Goal: Task Accomplishment & Management: Manage account settings

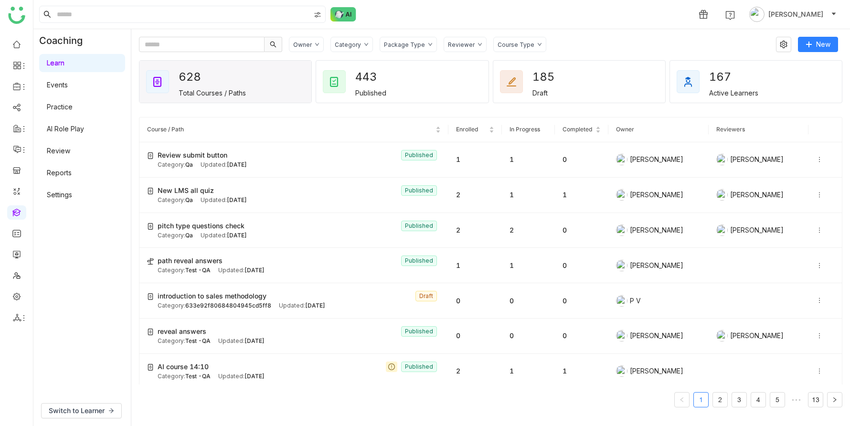
click at [78, 128] on link "AI Role Play" at bounding box center [65, 129] width 37 height 8
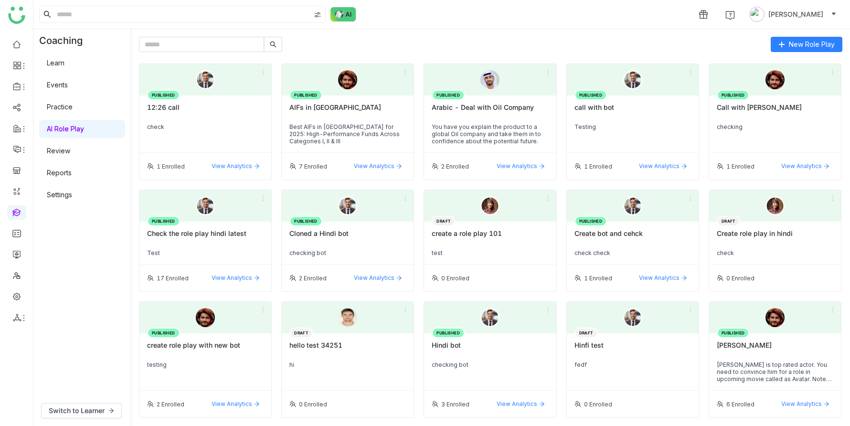
click at [340, 120] on div "PUBLISHED AIFs in [GEOGRAPHIC_DATA] Best AIFs in [GEOGRAPHIC_DATA] for 2025: Hi…" at bounding box center [348, 124] width 132 height 57
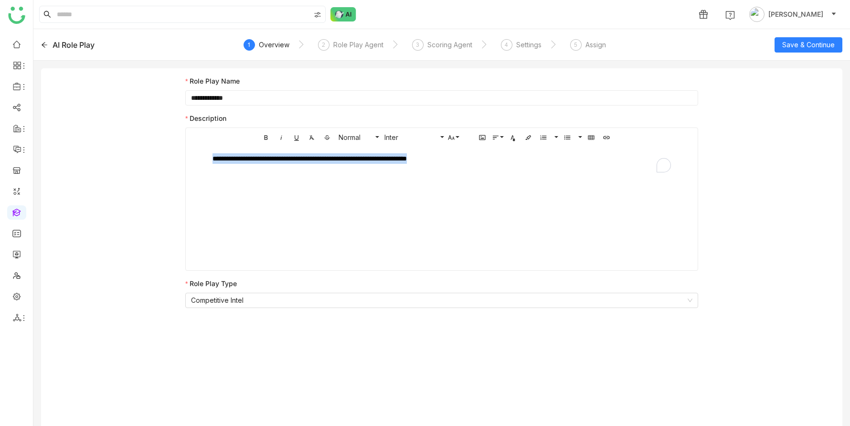
drag, startPoint x: 344, startPoint y: 162, endPoint x: 160, endPoint y: 162, distance: 184.9
click at [160, 162] on div "**********" at bounding box center [442, 250] width 802 height 365
click at [357, 44] on div "Role Play Agent" at bounding box center [358, 44] width 50 height 11
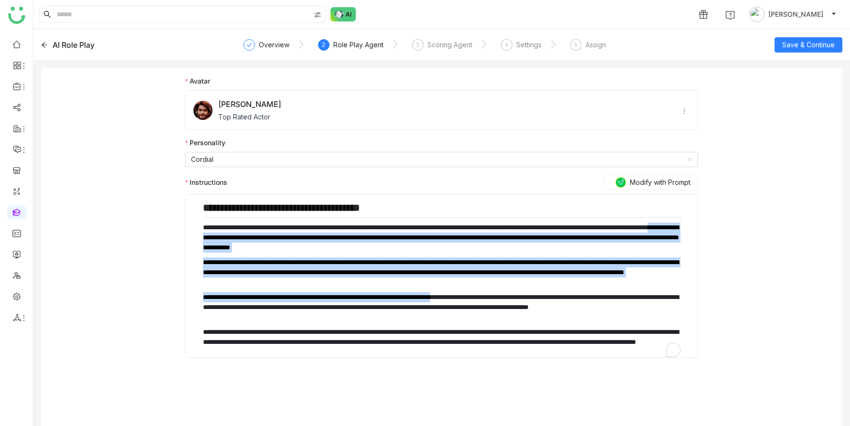
drag, startPoint x: 348, startPoint y: 249, endPoint x: 498, endPoint y: 295, distance: 157.3
click at [477, 295] on div "**********" at bounding box center [442, 280] width 478 height 156
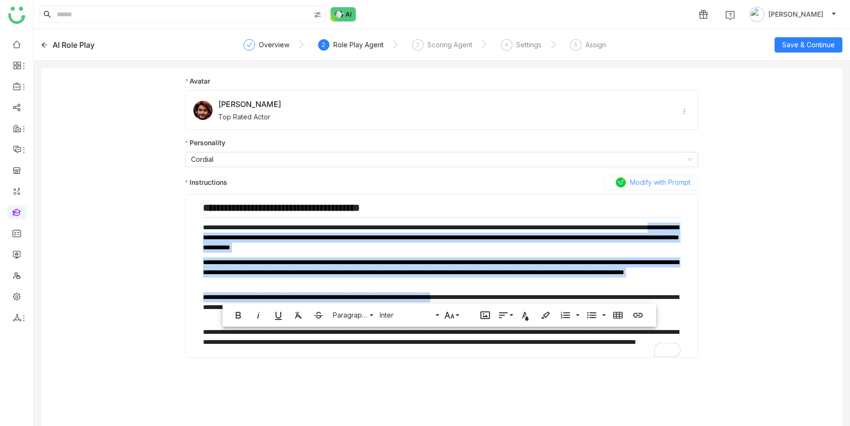
click at [477, 184] on span "Modify with Prompt" at bounding box center [660, 182] width 61 height 11
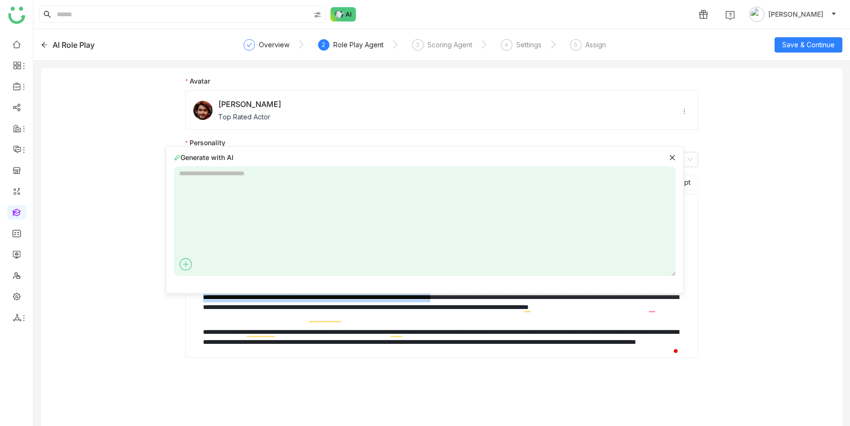
drag, startPoint x: 183, startPoint y: 158, endPoint x: 247, endPoint y: 158, distance: 64.5
click at [247, 158] on div "Generate with AI" at bounding box center [425, 157] width 502 height 10
copy div "Generate with AI"
click at [477, 157] on icon at bounding box center [672, 157] width 7 height 7
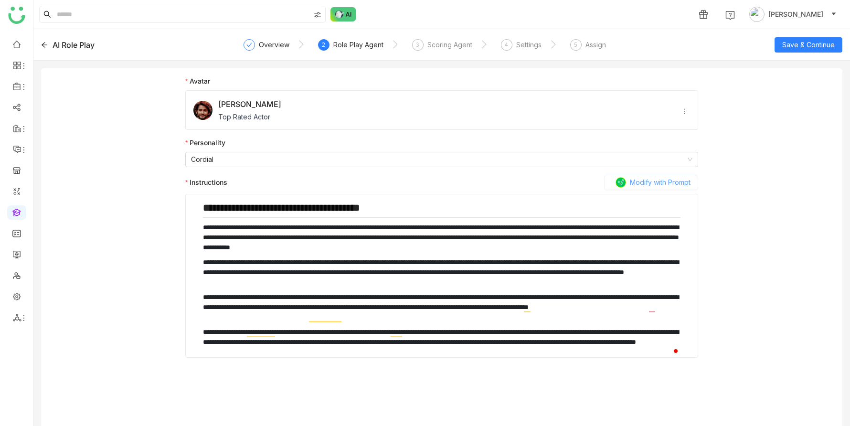
click at [477, 182] on span "Modify with Prompt" at bounding box center [660, 182] width 61 height 11
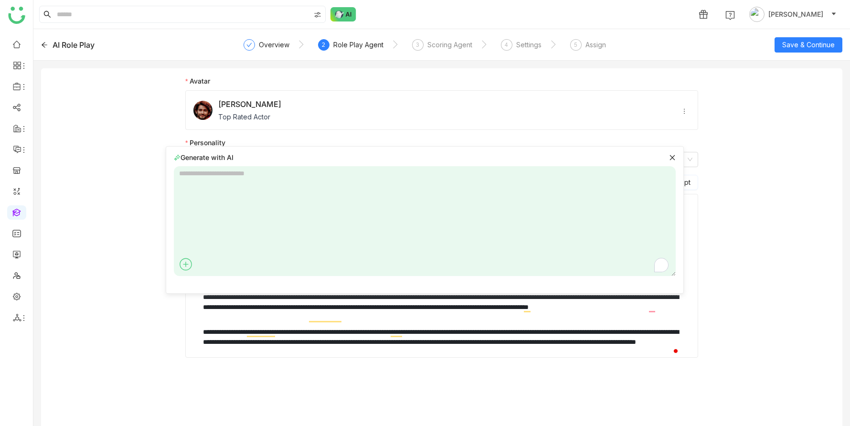
click at [195, 176] on textarea "To enrich screen reader interactions, please activate Accessibility in Grammarl…" at bounding box center [425, 221] width 502 height 110
click at [118, 237] on div "**********" at bounding box center [442, 250] width 802 height 365
click at [107, 224] on div "**********" at bounding box center [442, 250] width 802 height 365
click at [187, 266] on icon at bounding box center [186, 264] width 14 height 14
click at [107, 286] on div "**********" at bounding box center [442, 250] width 802 height 365
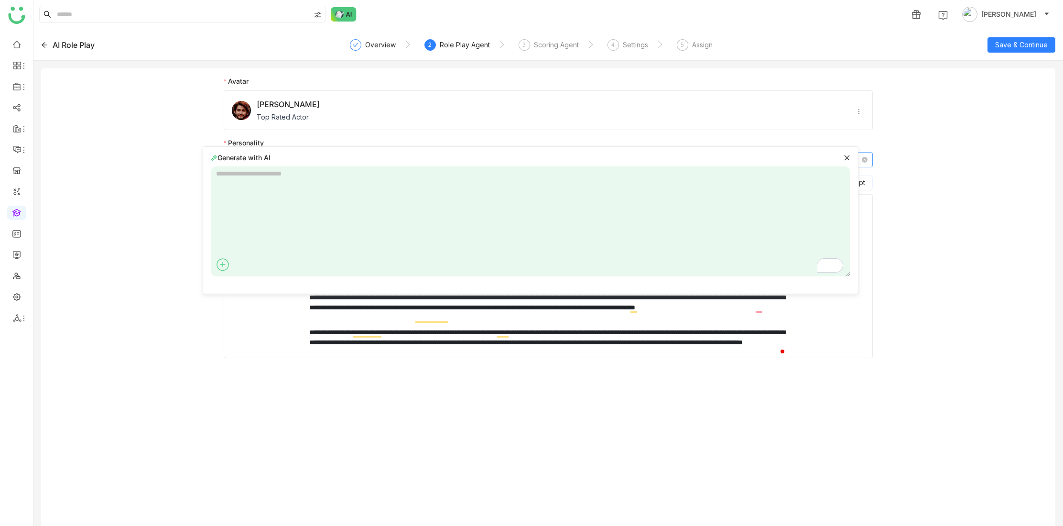
drag, startPoint x: 852, startPoint y: 158, endPoint x: 847, endPoint y: 158, distance: 4.8
click at [477, 158] on icon at bounding box center [846, 157] width 7 height 7
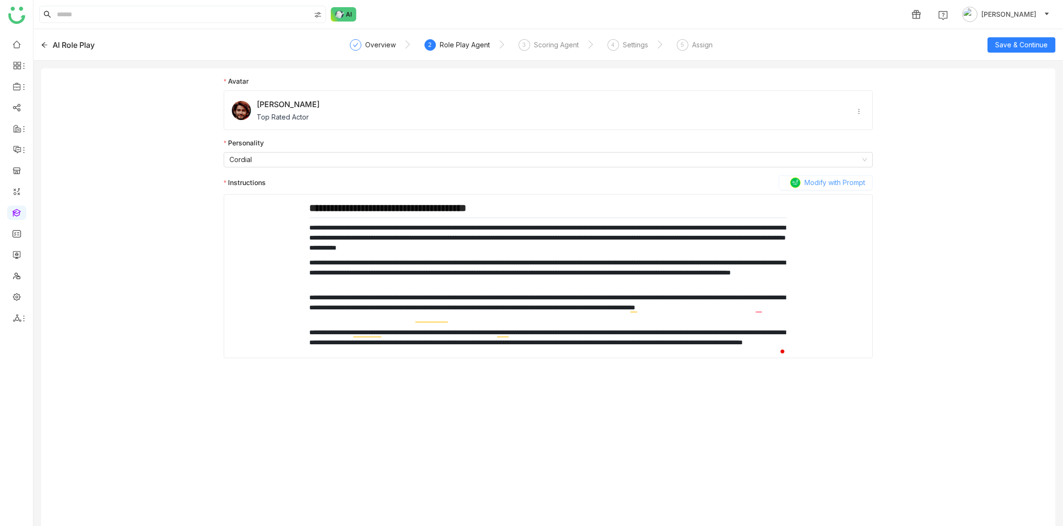
click at [477, 184] on span "Modify with Prompt" at bounding box center [834, 182] width 61 height 11
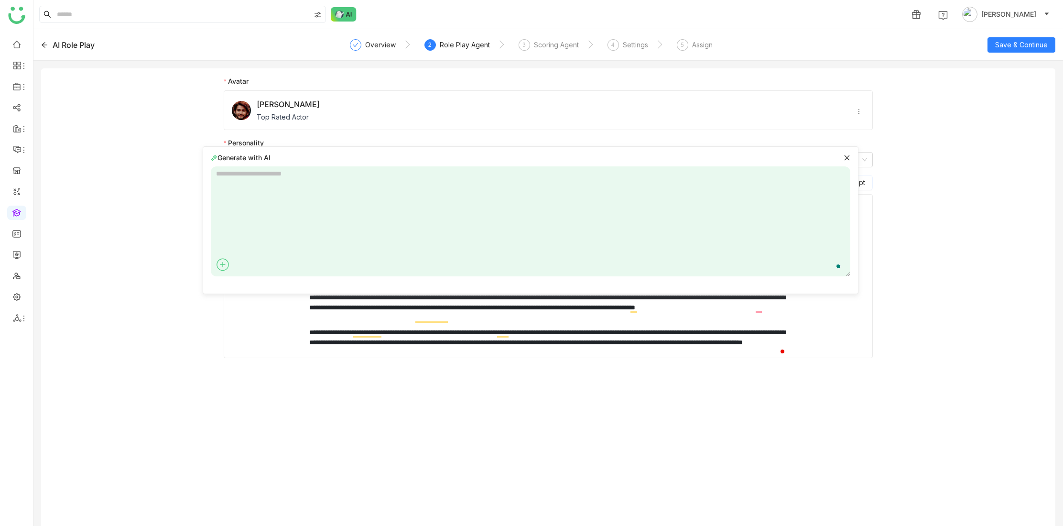
click at [262, 177] on textarea "To enrich screen reader interactions, please activate Accessibility in Grammarl…" at bounding box center [530, 221] width 639 height 110
type textarea "**********"
click at [477, 262] on icon at bounding box center [837, 263] width 15 height 15
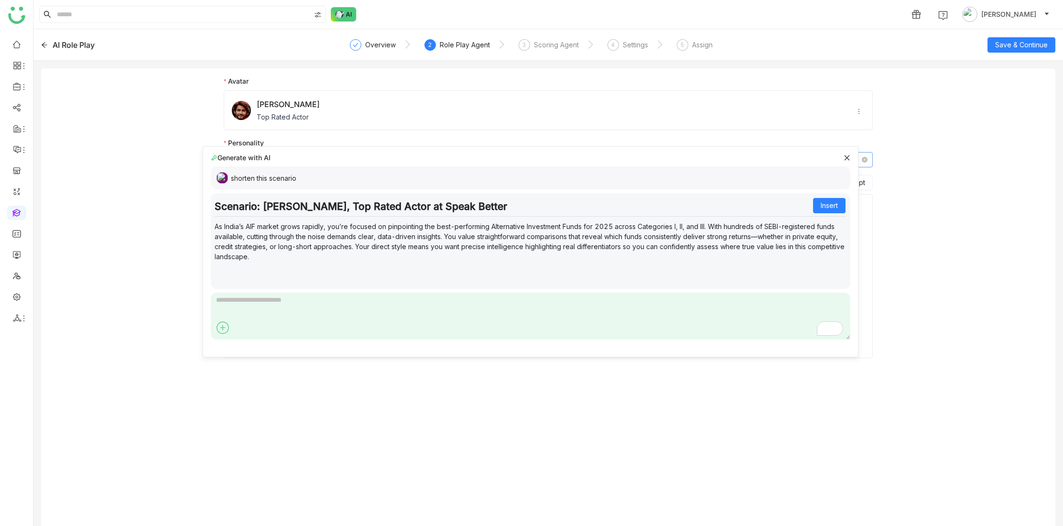
click at [477, 156] on icon at bounding box center [846, 157] width 7 height 7
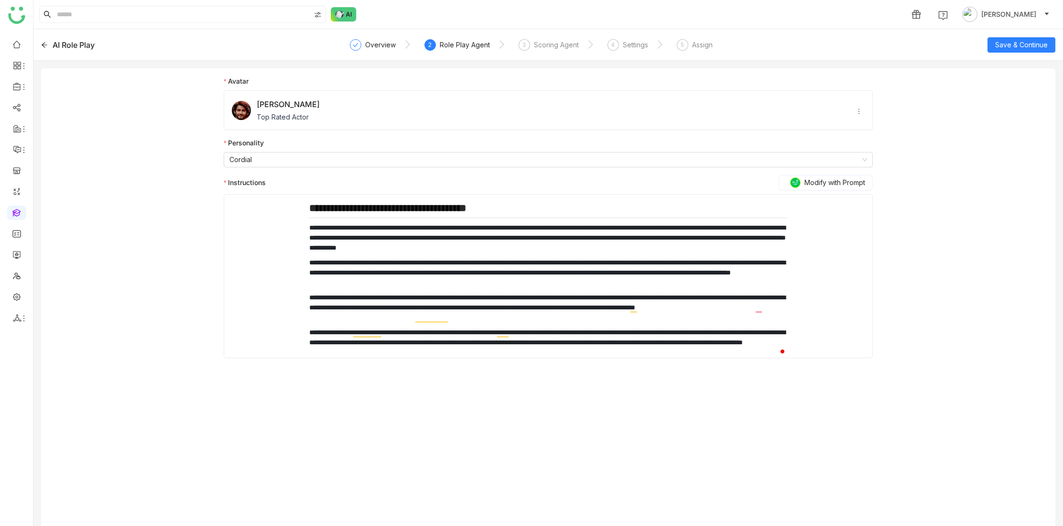
click at [465, 296] on p "**********" at bounding box center [548, 307] width 478 height 30
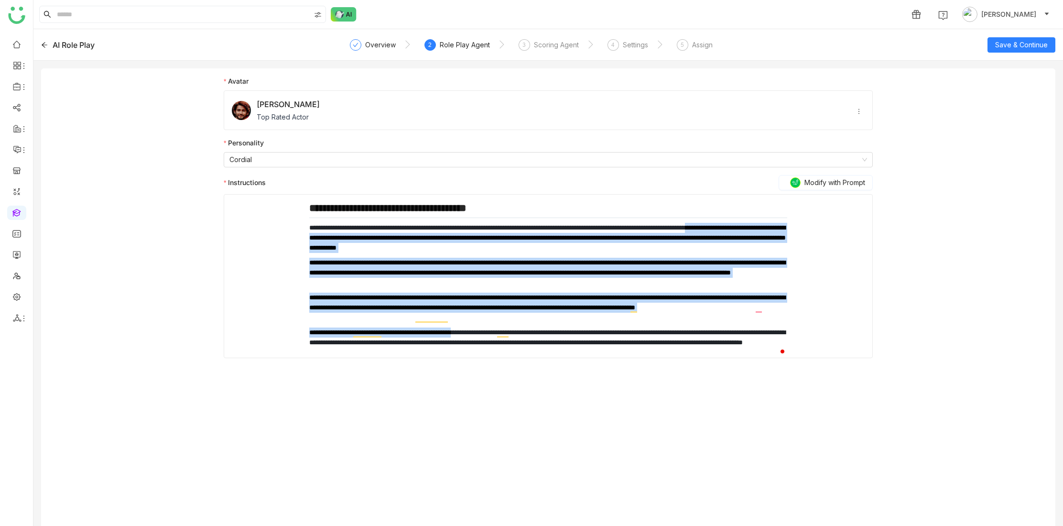
drag, startPoint x: 339, startPoint y: 246, endPoint x: 496, endPoint y: 330, distance: 177.8
click at [477, 330] on div "**********" at bounding box center [548, 280] width 478 height 156
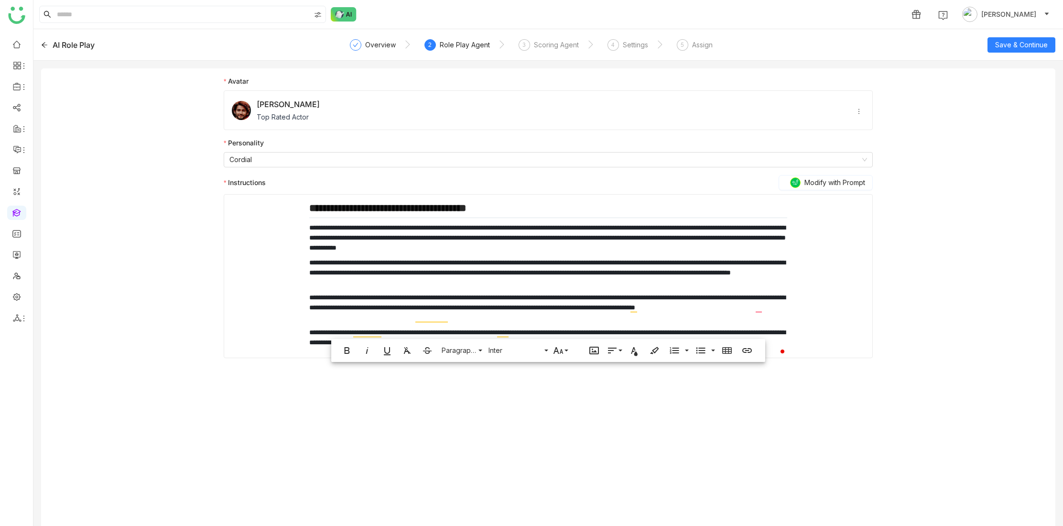
click at [477, 426] on div "**********" at bounding box center [548, 304] width 649 height 457
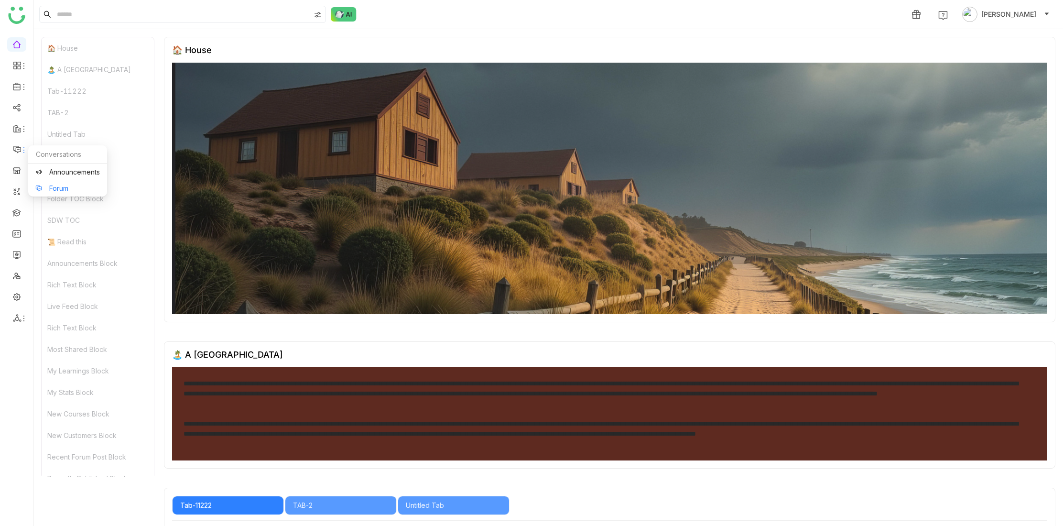
click at [64, 186] on link "Forum" at bounding box center [67, 188] width 64 height 7
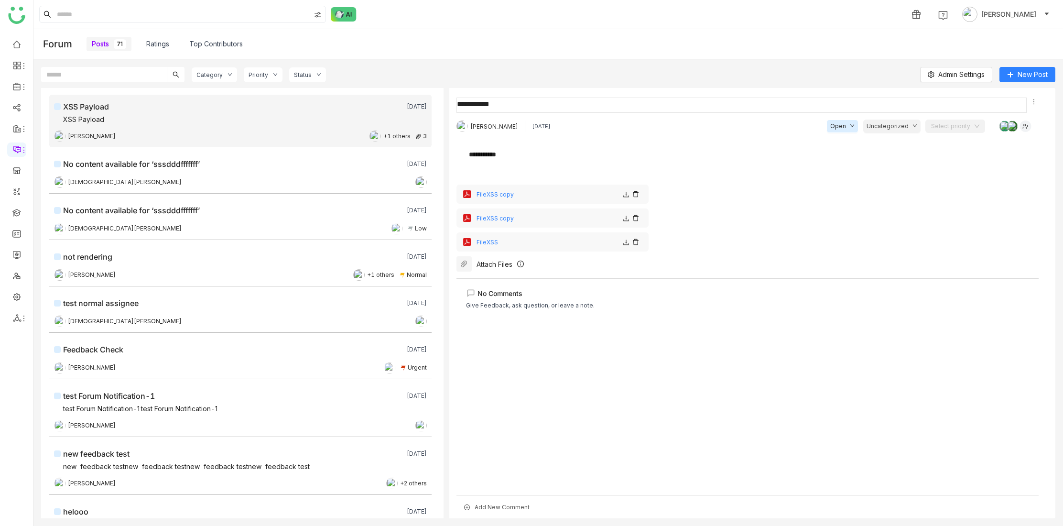
drag, startPoint x: 457, startPoint y: 104, endPoint x: 530, endPoint y: 103, distance: 73.1
click at [530, 103] on textarea at bounding box center [741, 104] width 570 height 15
click at [1033, 101] on icon at bounding box center [1033, 101] width 7 height 7
click at [744, 169] on div "**********" at bounding box center [747, 159] width 582 height 38
drag, startPoint x: 498, startPoint y: 157, endPoint x: 440, endPoint y: 157, distance: 58.3
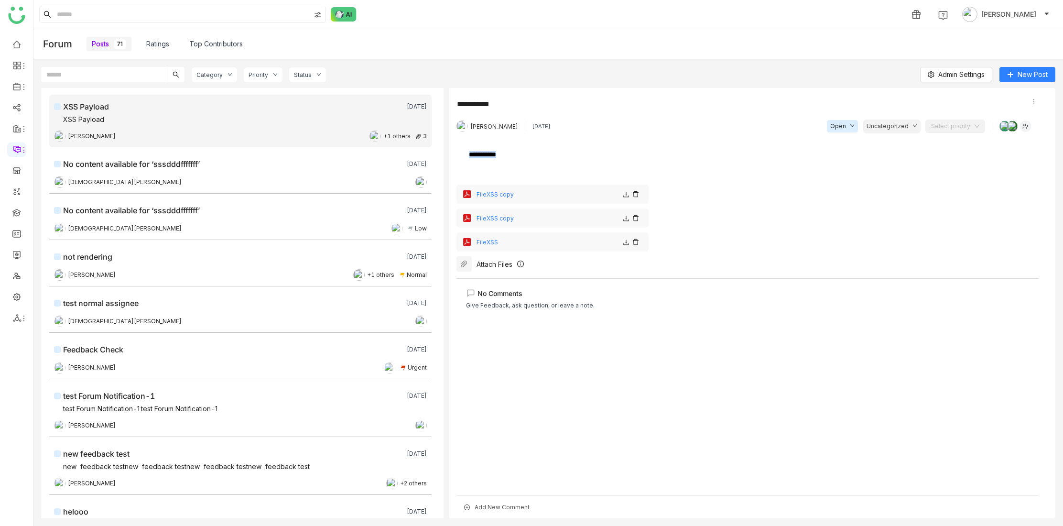
click at [440, 157] on nz-layout "XSS Payload 1 week ago XSS Payload Avneesh Srivastava +1 others 3 No content av…" at bounding box center [548, 303] width 1014 height 430
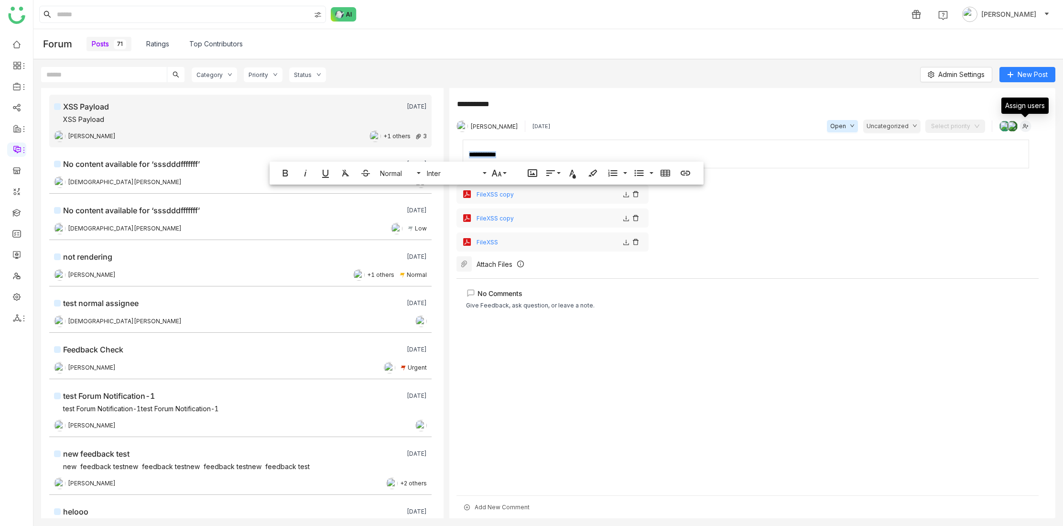
click at [1028, 128] on img at bounding box center [1025, 125] width 12 height 11
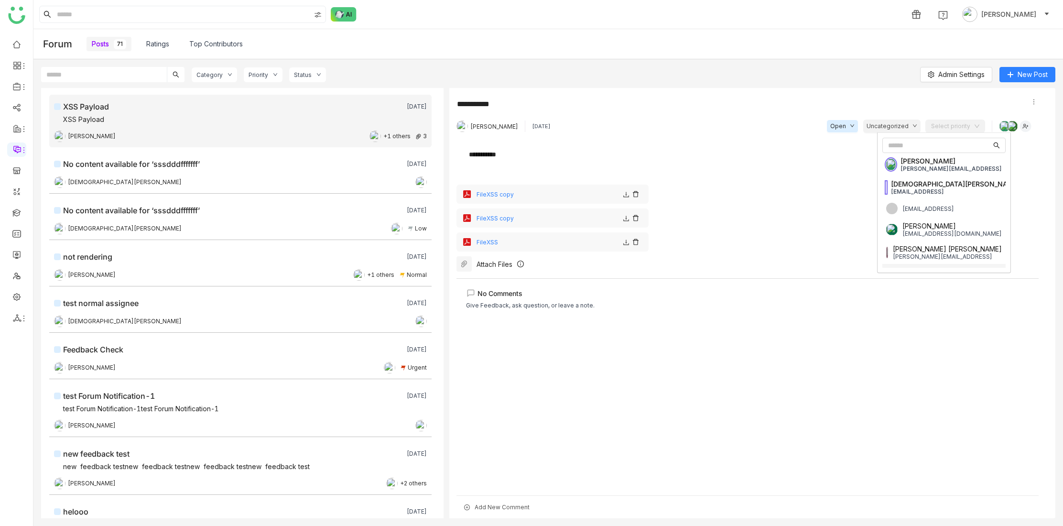
click at [938, 333] on div "No Comments Give Feedback, ask question, or leave a note." at bounding box center [747, 383] width 582 height 210
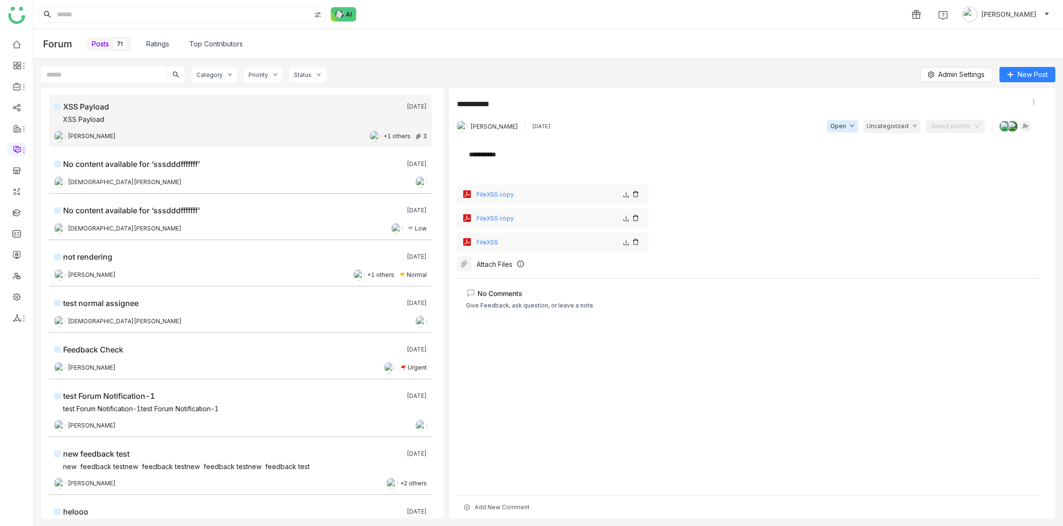
drag, startPoint x: 537, startPoint y: 126, endPoint x: 618, endPoint y: 125, distance: 80.7
click at [579, 125] on div "Avneesh Srivastava 1 week ago Open Uncategorized Select priority ×" at bounding box center [747, 125] width 582 height 13
click at [903, 127] on span "Uncategorized" at bounding box center [887, 126] width 42 height 9
click at [959, 128] on input at bounding box center [952, 126] width 42 height 14
click at [920, 351] on div "No Comments Give Feedback, ask question, or leave a note." at bounding box center [747, 383] width 582 height 210
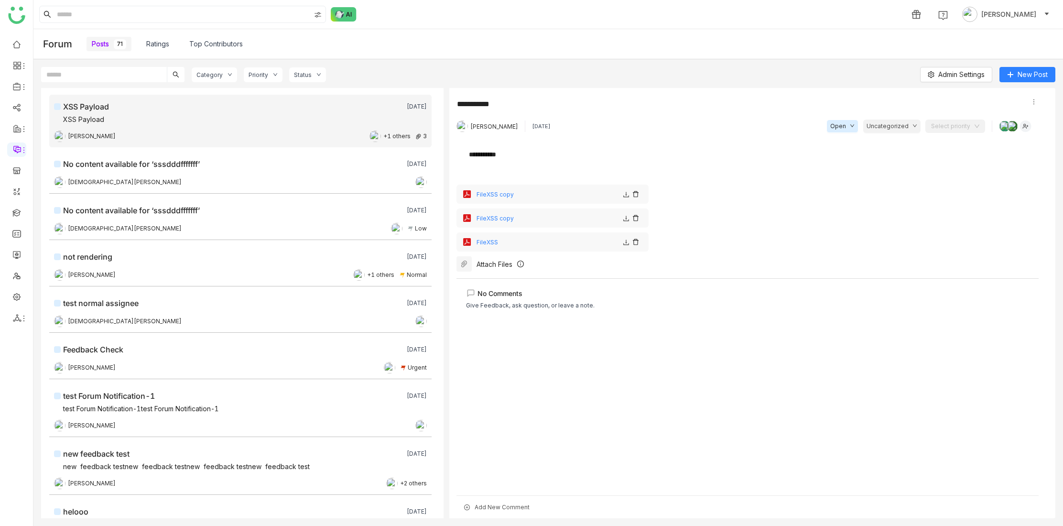
drag, startPoint x: 475, startPoint y: 507, endPoint x: 531, endPoint y: 509, distance: 55.9
click at [531, 509] on div "Add New Comment" at bounding box center [747, 506] width 582 height 23
click at [529, 396] on div "No Comments Give Feedback, ask question, or leave a note." at bounding box center [747, 383] width 582 height 210
drag, startPoint x: 472, startPoint y: 124, endPoint x: 522, endPoint y: 128, distance: 50.8
click at [518, 128] on span "[PERSON_NAME]" at bounding box center [494, 126] width 48 height 7
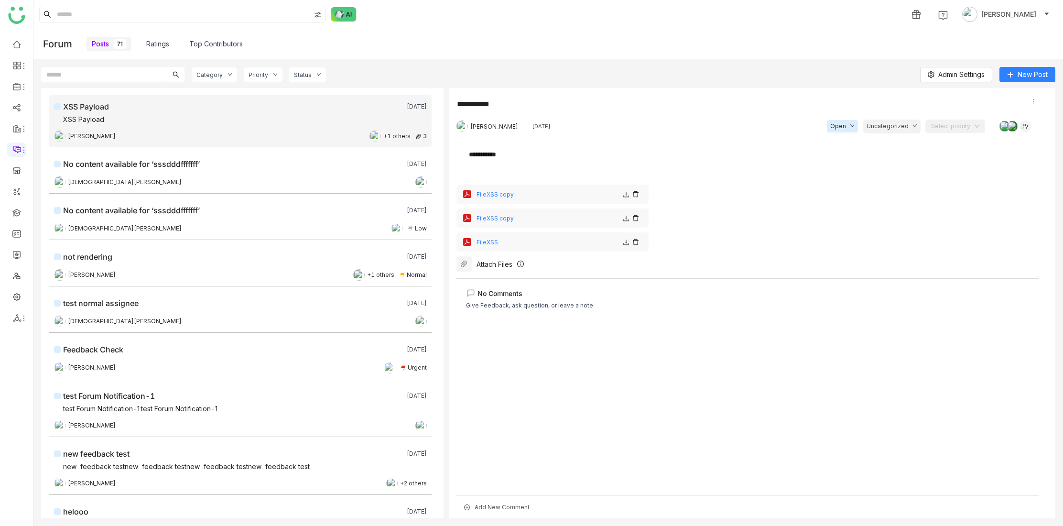
drag, startPoint x: 522, startPoint y: 127, endPoint x: 465, endPoint y: 124, distance: 56.4
click at [465, 124] on div "[PERSON_NAME]" at bounding box center [487, 125] width 62 height 11
drag, startPoint x: 537, startPoint y: 127, endPoint x: 572, endPoint y: 129, distance: 35.4
click at [572, 129] on div "Avneesh Srivastava 1 week ago Open Uncategorized Select priority ×" at bounding box center [747, 125] width 582 height 13
click at [854, 127] on icon at bounding box center [851, 125] width 5 height 5
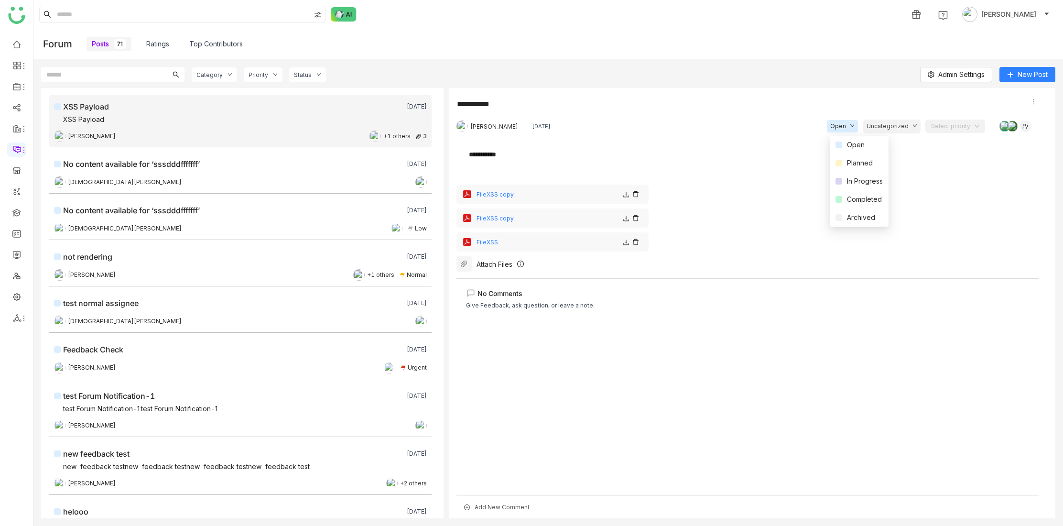
drag, startPoint x: 925, startPoint y: 143, endPoint x: 921, endPoint y: 132, distance: 11.4
click at [925, 142] on div "**********" at bounding box center [746, 151] width 563 height 23
click at [655, 124] on div "Avneesh Srivastava 1 week ago Open Uncategorized Select priority ×" at bounding box center [747, 125] width 582 height 13
drag, startPoint x: 479, startPoint y: 507, endPoint x: 546, endPoint y: 507, distance: 66.9
click at [546, 507] on div "Add New Comment" at bounding box center [747, 506] width 582 height 23
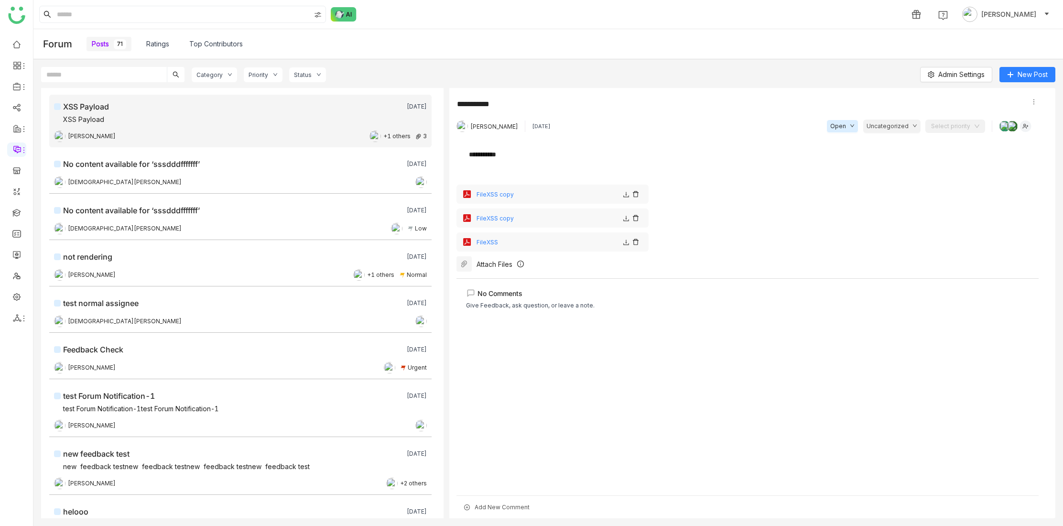
drag, startPoint x: 494, startPoint y: 318, endPoint x: 493, endPoint y: 331, distance: 12.9
click at [494, 318] on div "No Comments Give Feedback, ask question, or leave a note." at bounding box center [747, 304] width 563 height 32
drag, startPoint x: 474, startPoint y: 508, endPoint x: 530, endPoint y: 510, distance: 56.4
click at [530, 510] on div "Add New Comment" at bounding box center [747, 506] width 582 height 23
drag, startPoint x: 487, startPoint y: 439, endPoint x: 516, endPoint y: 443, distance: 29.0
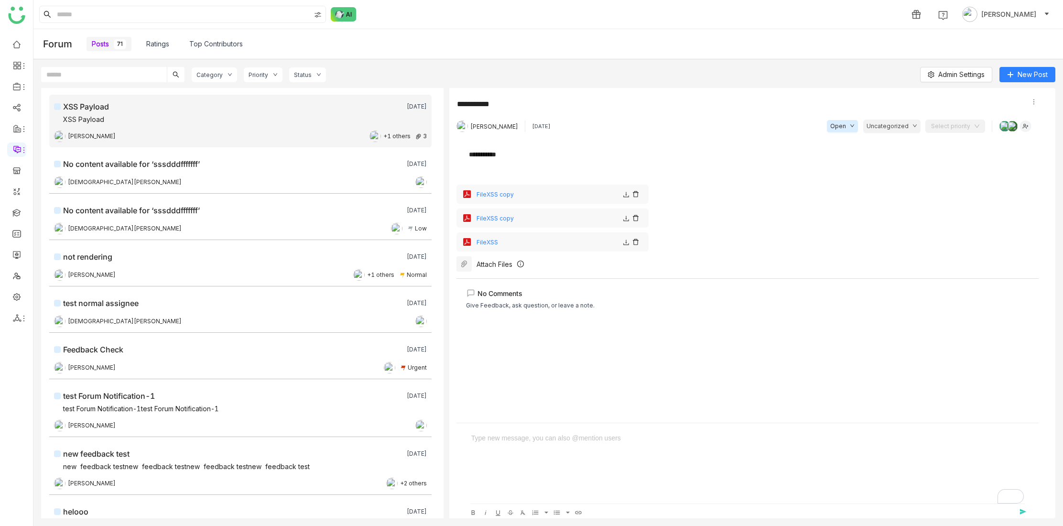
click at [487, 439] on div "To enrich screen reader interactions, please activate Accessibility in Grammarl…" at bounding box center [747, 437] width 552 height 11
click at [509, 440] on div "To enrich screen reader interactions, please activate Accessibility in Grammarl…" at bounding box center [747, 437] width 552 height 11
click at [524, 406] on div "No Comments Give Feedback, ask question, or leave a note." at bounding box center [747, 347] width 582 height 138
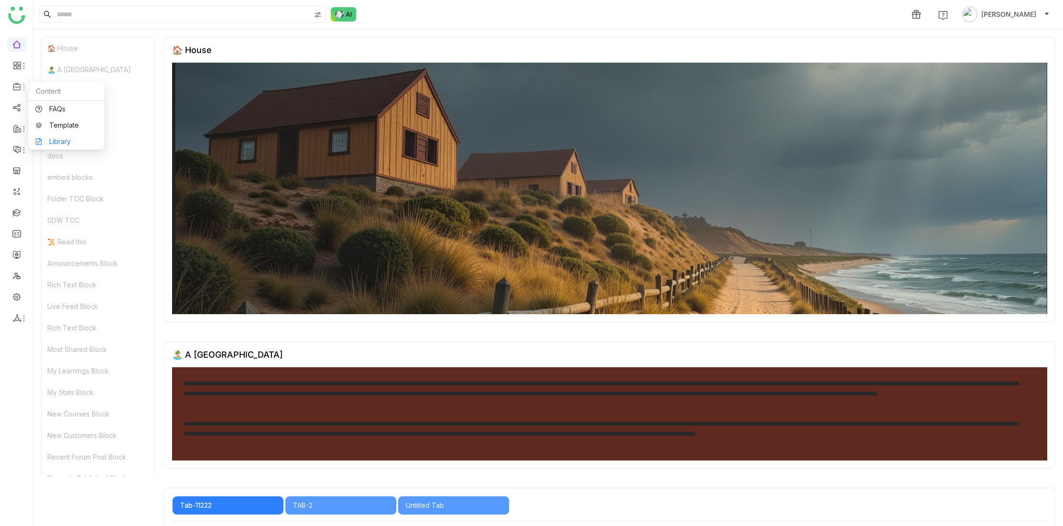
click at [61, 143] on link "Library" at bounding box center [66, 141] width 62 height 7
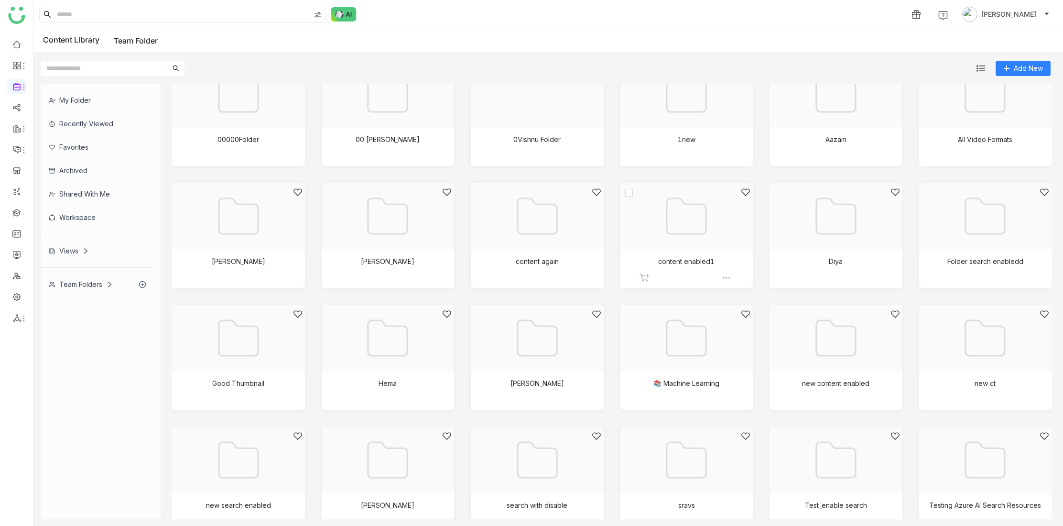
scroll to position [159, 0]
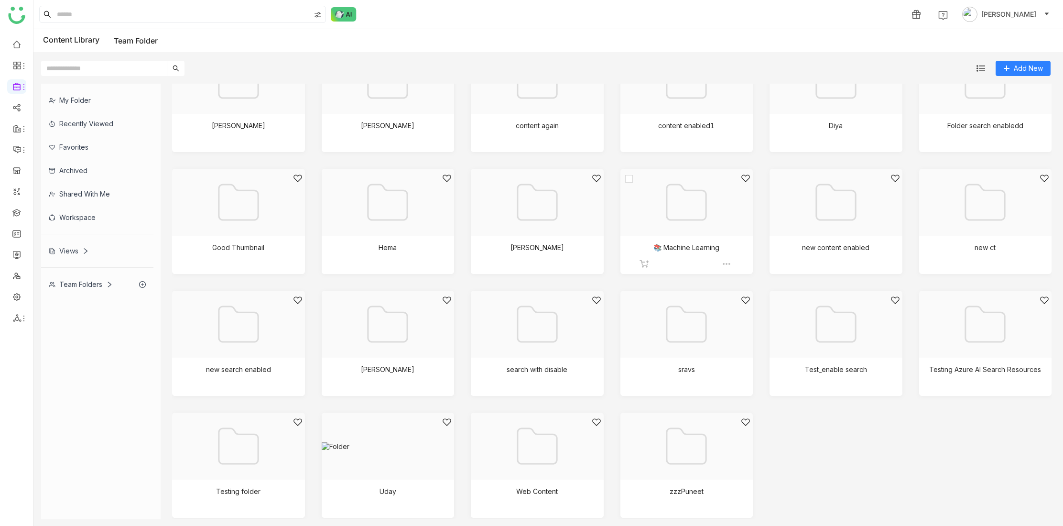
click at [690, 216] on div at bounding box center [683, 213] width 117 height 81
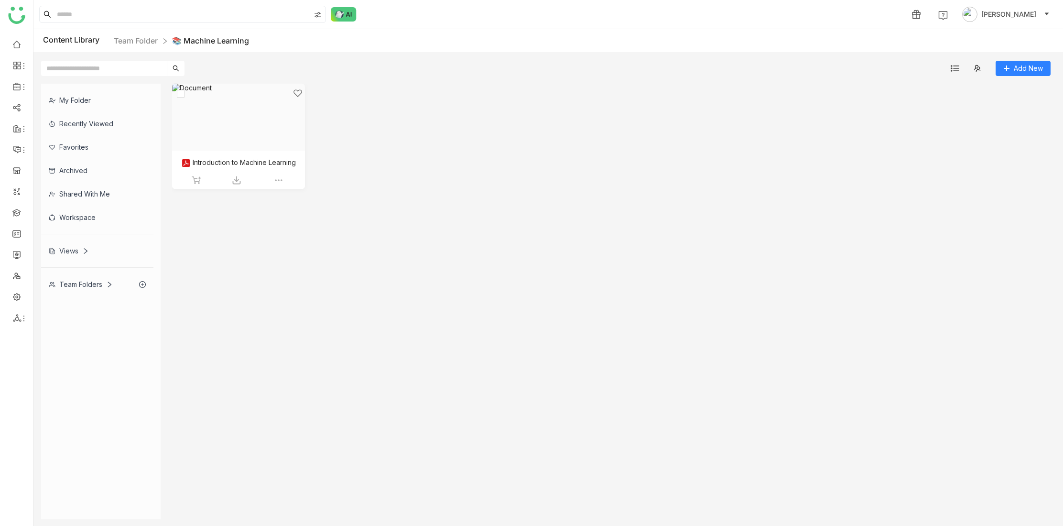
click at [234, 112] on div at bounding box center [235, 128] width 117 height 81
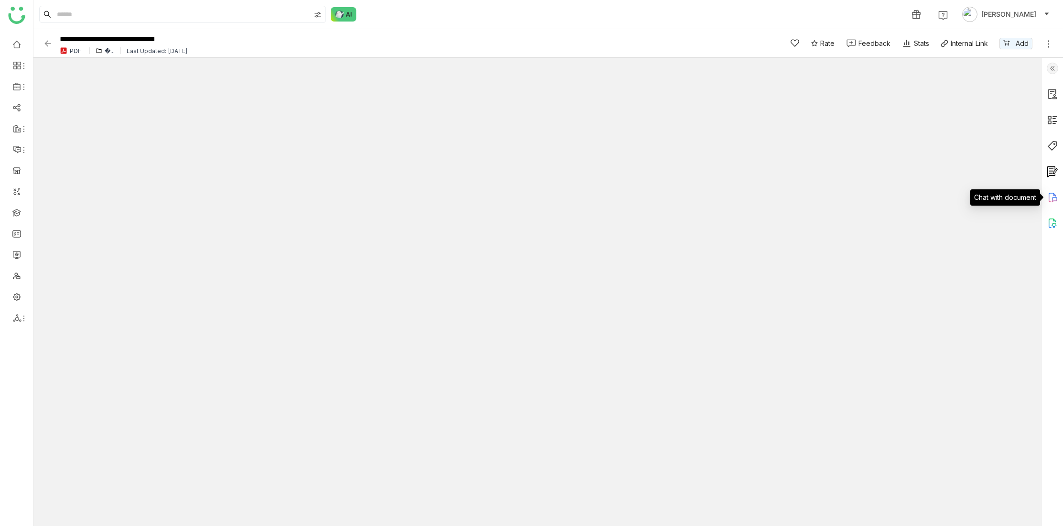
click at [1053, 197] on icon at bounding box center [1054, 199] width 5 height 5
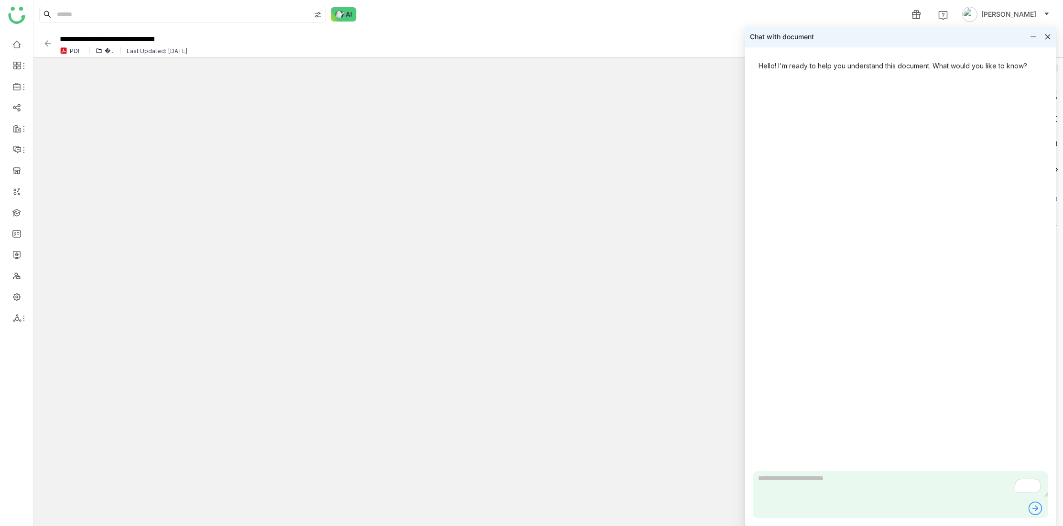
click at [1033, 36] on icon at bounding box center [1033, 36] width 7 height 7
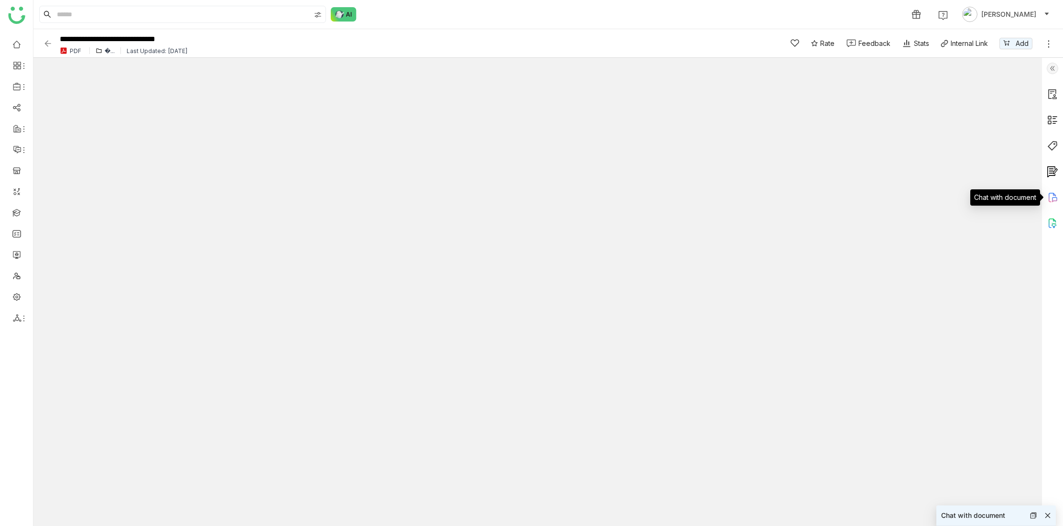
click at [1054, 197] on icon at bounding box center [1054, 199] width 5 height 5
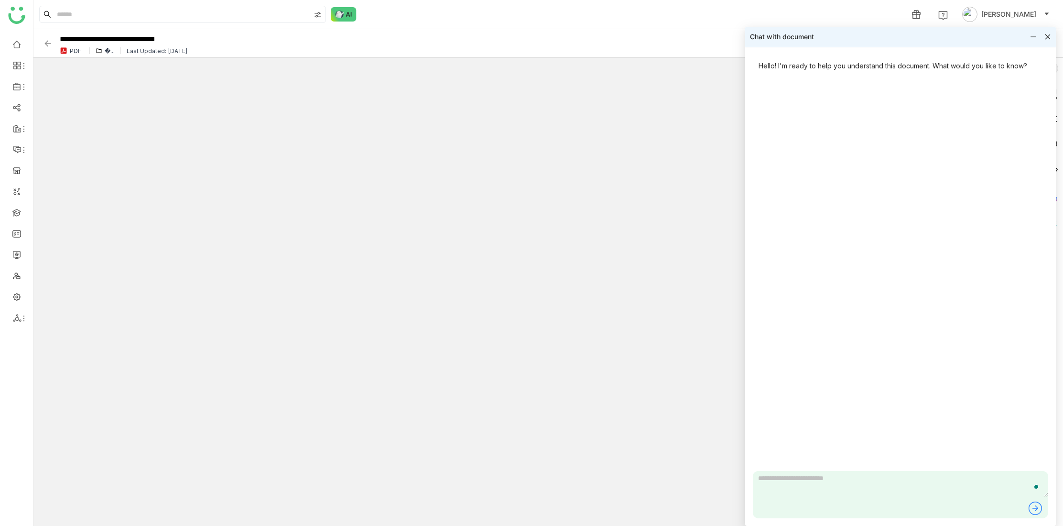
click at [831, 484] on textarea "To enrich screen reader interactions, please activate Accessibility in Grammarl…" at bounding box center [899, 484] width 295 height 26
click at [1048, 34] on icon at bounding box center [1047, 36] width 7 height 7
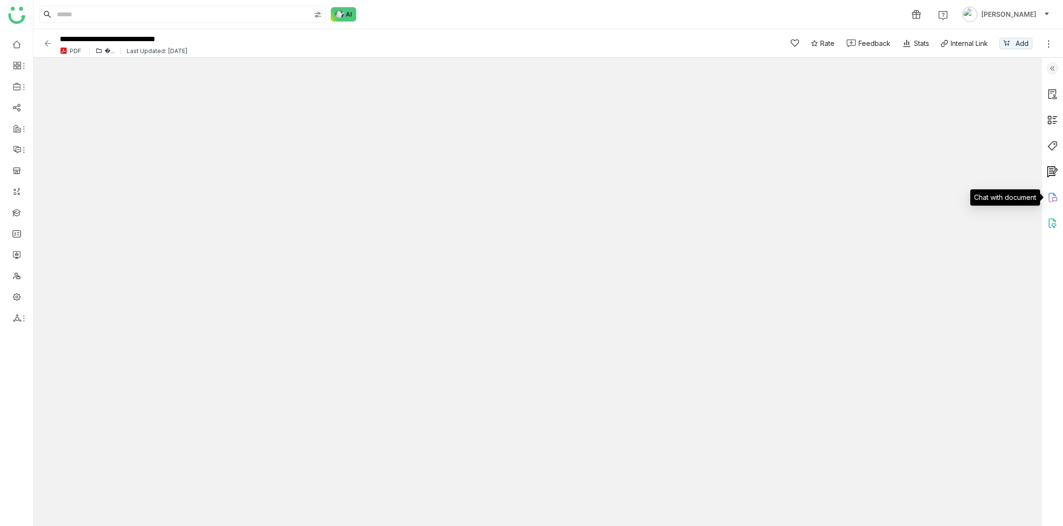
click at [1053, 200] on icon at bounding box center [1051, 197] width 11 height 11
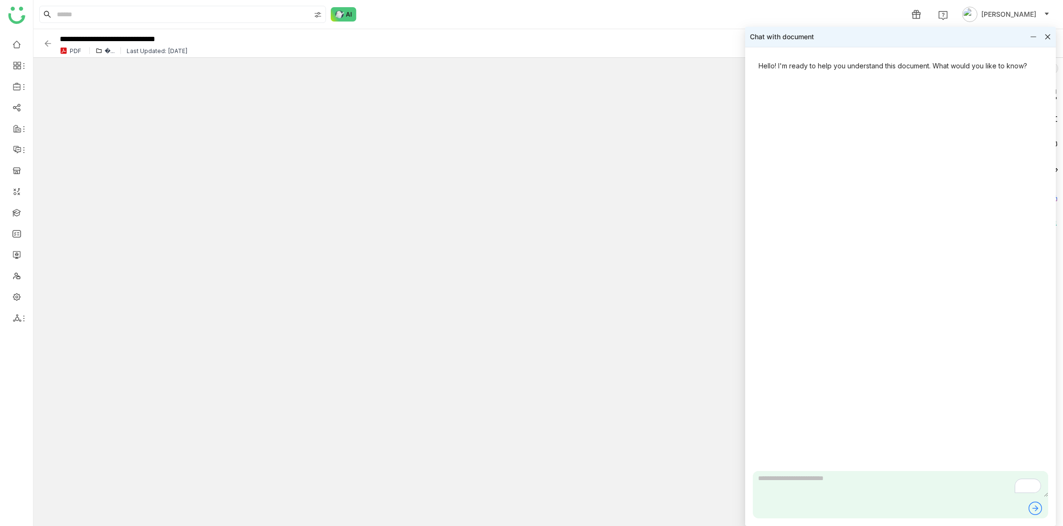
click at [1034, 35] on icon at bounding box center [1033, 36] width 7 height 7
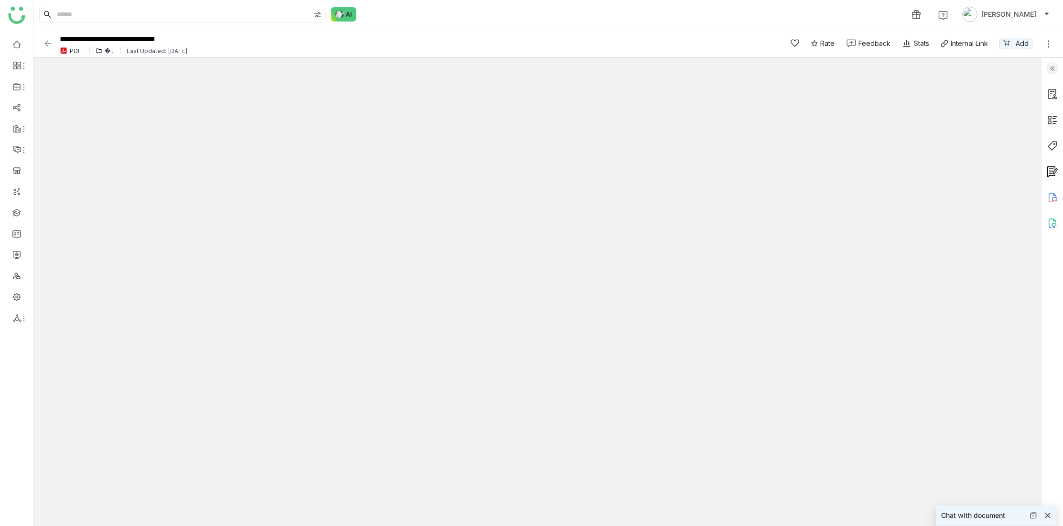
click at [1050, 222] on img at bounding box center [1051, 222] width 11 height 11
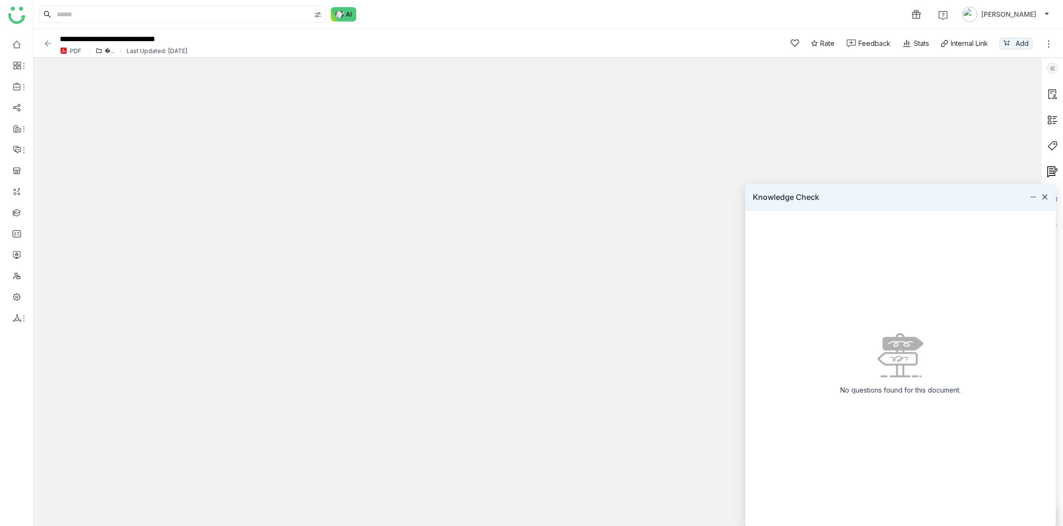
click at [1045, 196] on icon at bounding box center [1044, 196] width 5 height 5
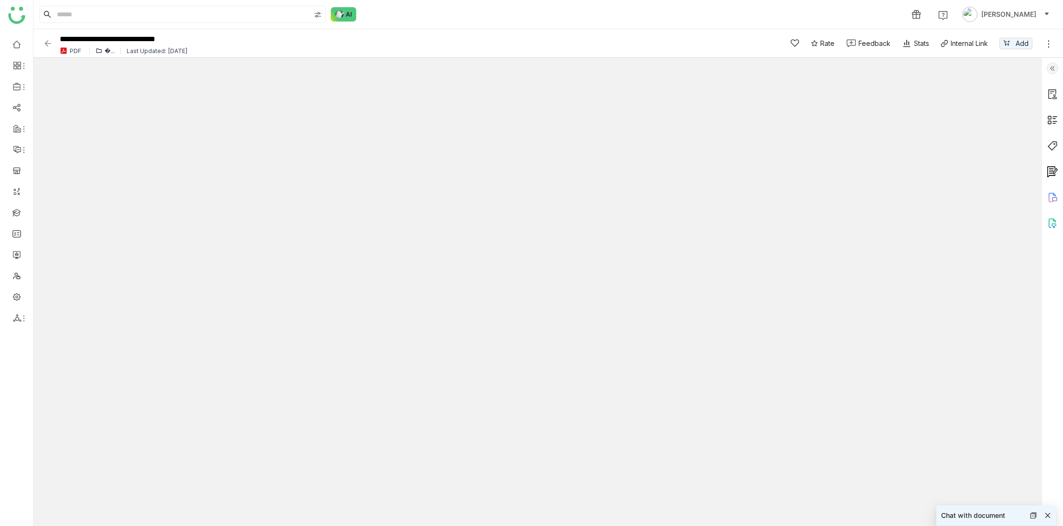
click at [1054, 196] on icon at bounding box center [1051, 197] width 7 height 9
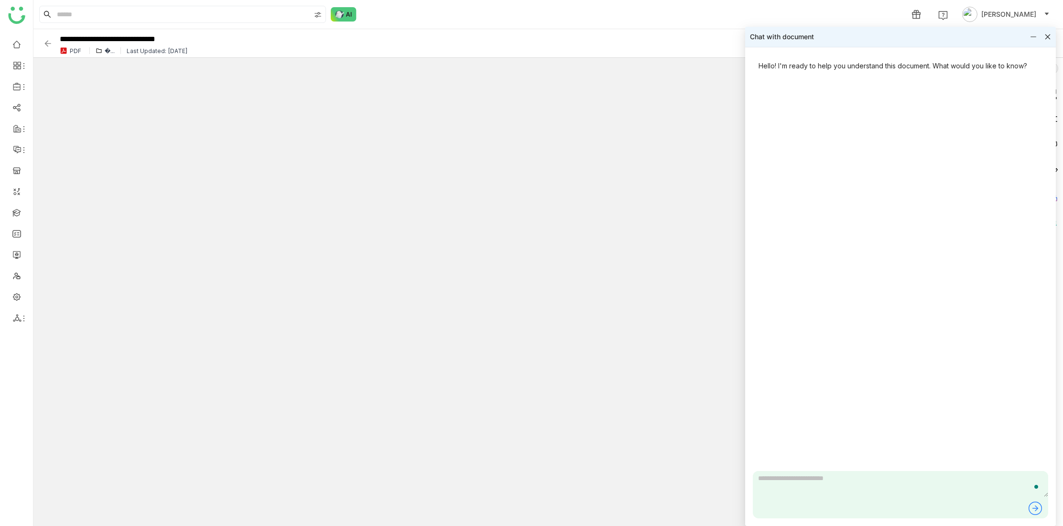
click at [1048, 35] on icon at bounding box center [1047, 36] width 7 height 7
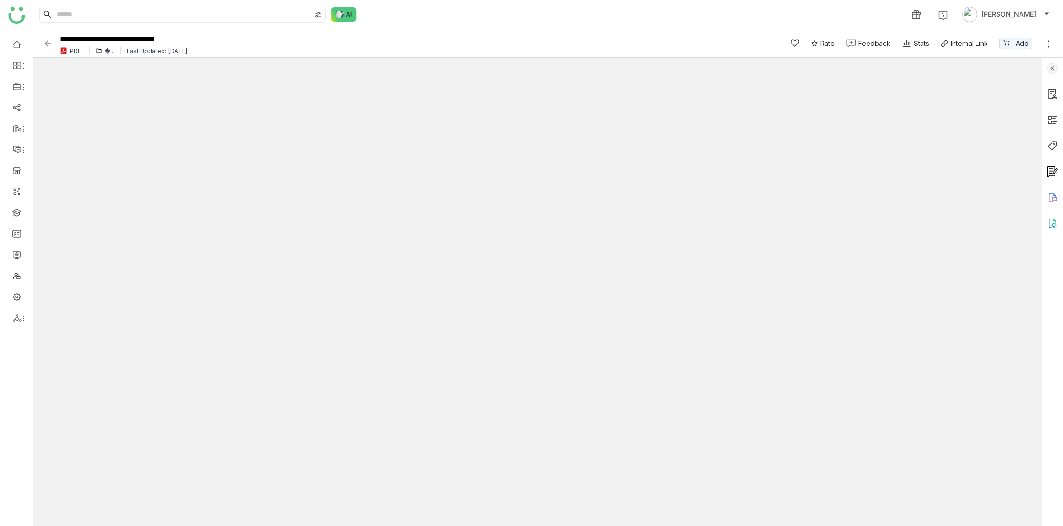
click at [1051, 224] on img at bounding box center [1051, 222] width 11 height 11
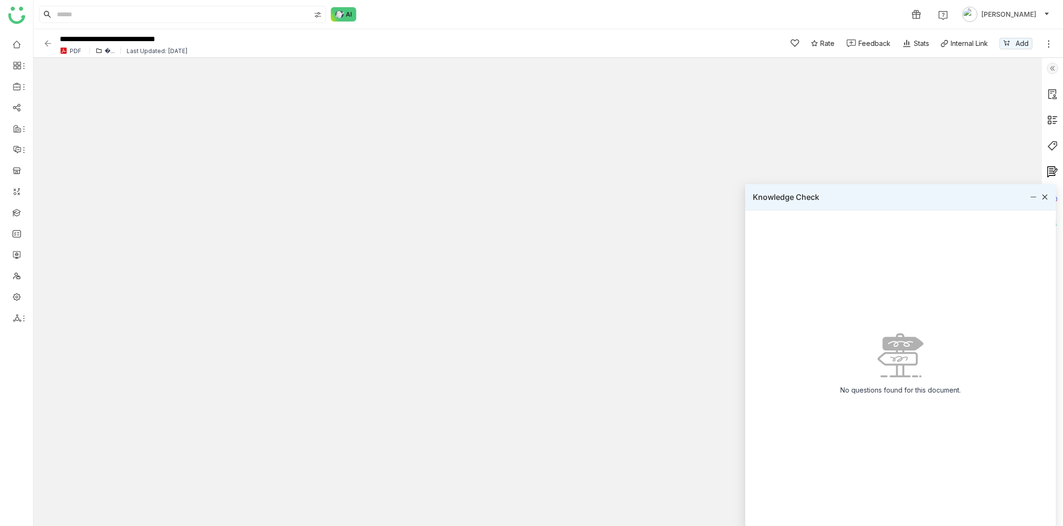
click at [1045, 194] on icon at bounding box center [1044, 196] width 7 height 7
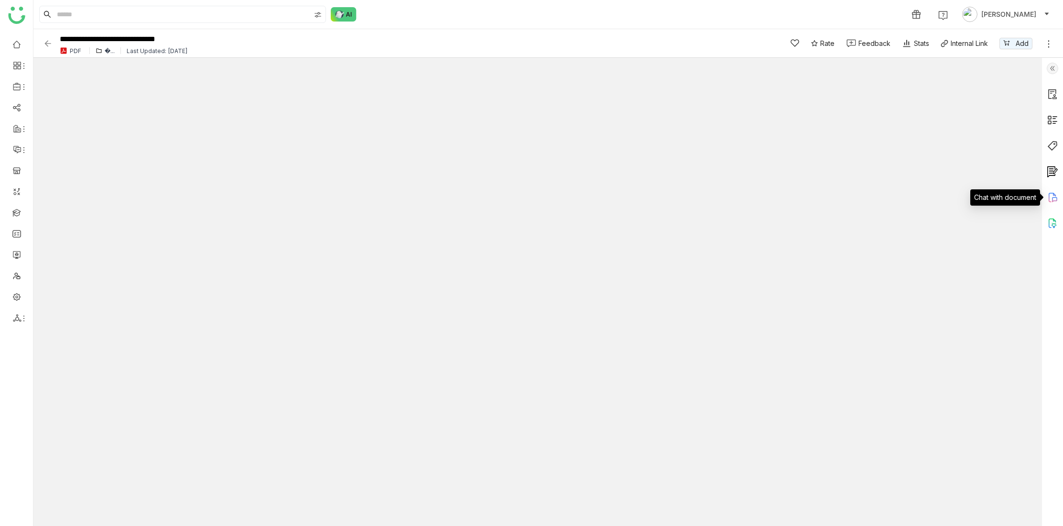
drag, startPoint x: 1052, startPoint y: 198, endPoint x: 1038, endPoint y: 203, distance: 15.3
click at [1052, 198] on icon at bounding box center [1054, 199] width 5 height 5
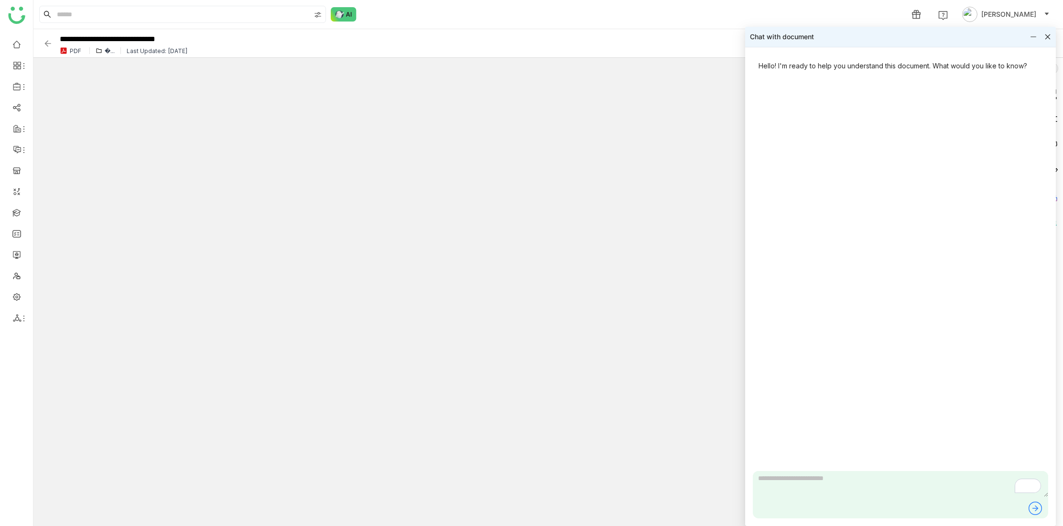
click at [785, 480] on textarea "To enrich screen reader interactions, please activate Accessibility in Grammarl…" at bounding box center [899, 484] width 295 height 26
click at [795, 484] on textarea "To enrich screen reader interactions, please activate Accessibility in Grammarl…" at bounding box center [899, 484] width 295 height 26
type textarea "**********"
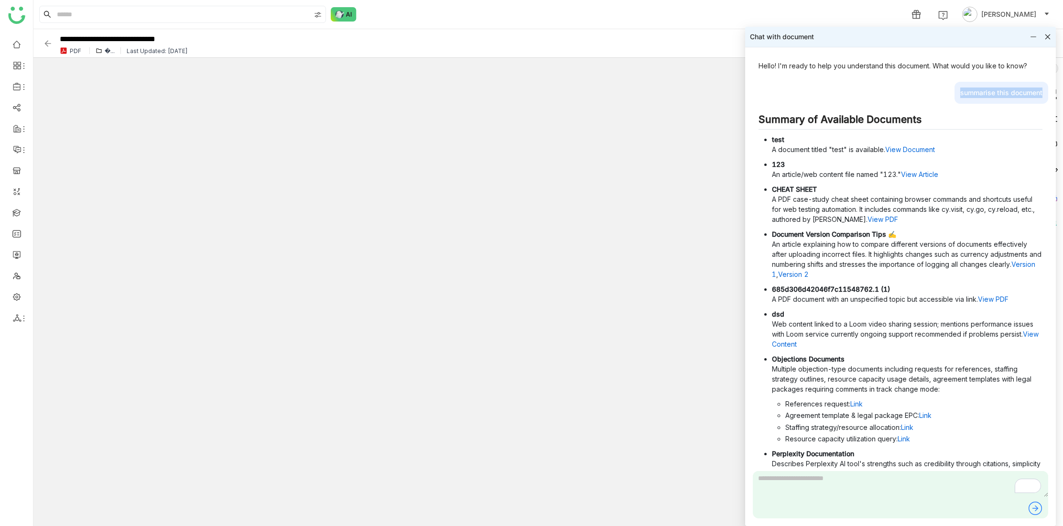
drag, startPoint x: 951, startPoint y: 93, endPoint x: 1051, endPoint y: 97, distance: 99.9
click at [1051, 97] on div "Hello! I'm ready to help you understand this document. What would you like to k…" at bounding box center [900, 286] width 311 height 478
click at [783, 64] on div "Hello! I'm ready to help you understand this document. What would you like to k…" at bounding box center [899, 66] width 295 height 22
drag, startPoint x: 762, startPoint y: 65, endPoint x: 1046, endPoint y: 72, distance: 284.3
click at [1046, 72] on div "Hello! I'm ready to help you understand this document. What would you like to k…" at bounding box center [899, 263] width 295 height 416
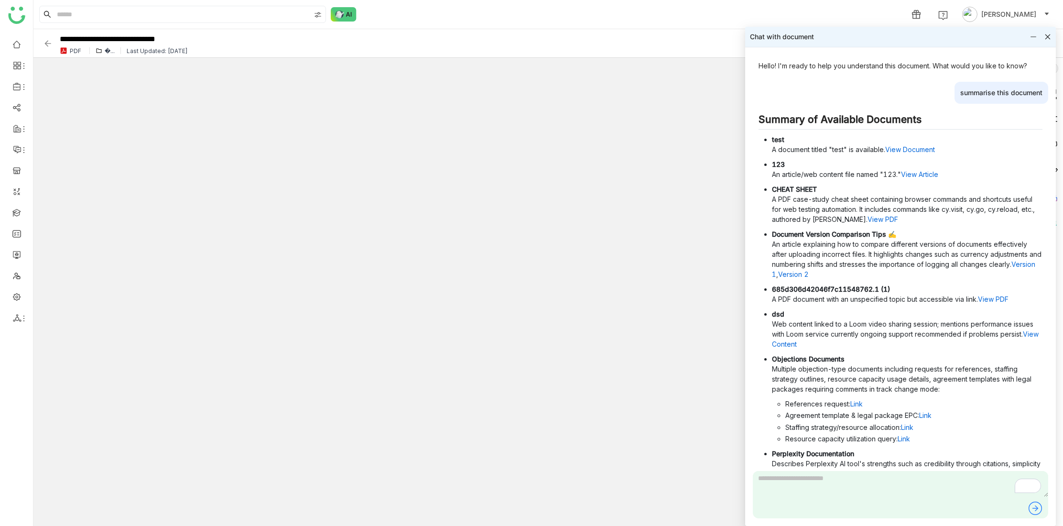
click at [964, 92] on div "summarise this document" at bounding box center [1001, 93] width 94 height 22
drag, startPoint x: 962, startPoint y: 93, endPoint x: 1048, endPoint y: 95, distance: 86.0
click at [1048, 95] on div "Hello! I'm ready to help you understand this document. What would you like to k…" at bounding box center [900, 286] width 311 height 478
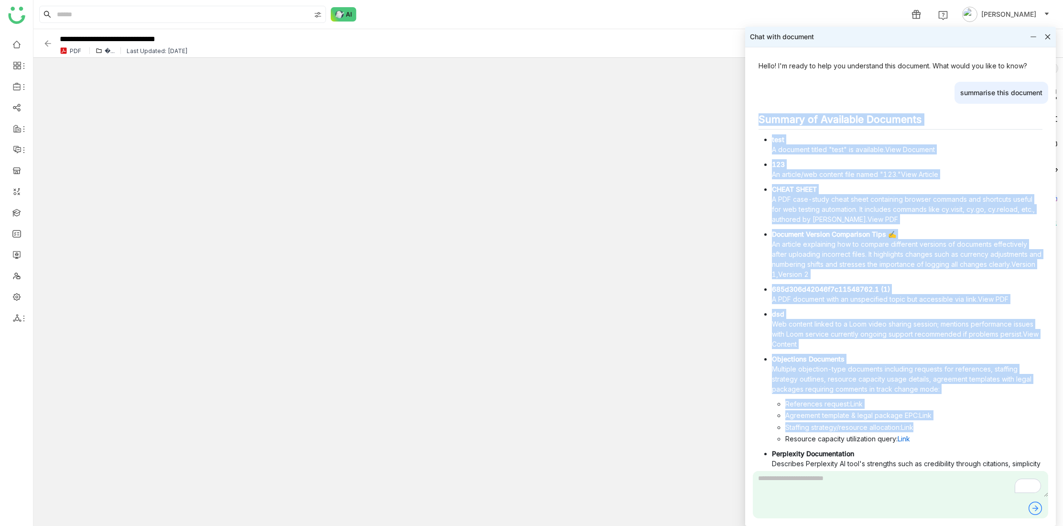
drag, startPoint x: 761, startPoint y: 119, endPoint x: 960, endPoint y: 423, distance: 363.2
click at [960, 423] on div "Summary of Available Documents test A document titled "test" is available. View…" at bounding box center [899, 444] width 295 height 675
click at [967, 422] on li "Staffing strategy/resource allocation: Link" at bounding box center [913, 427] width 257 height 10
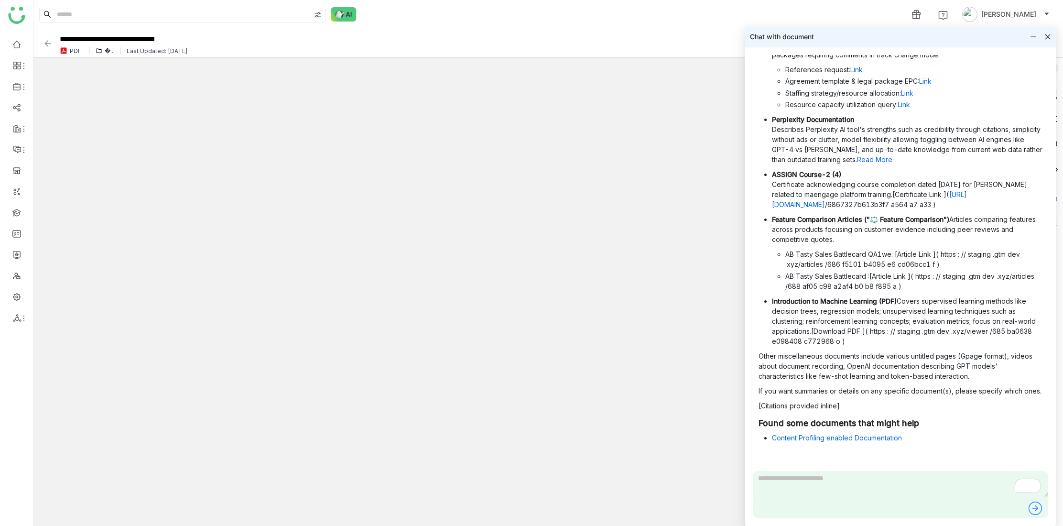
scroll to position [374, 0]
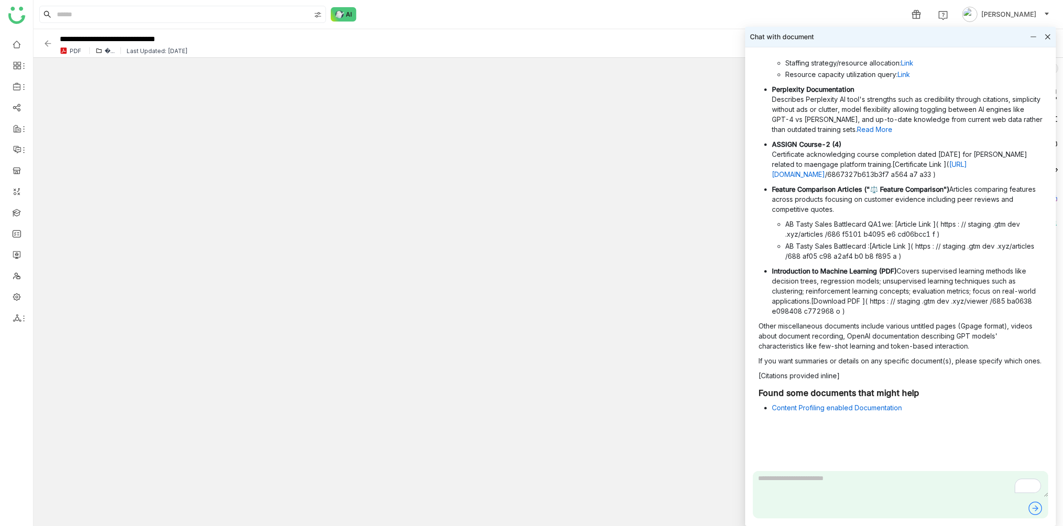
click at [850, 488] on textarea "To enrich screen reader interactions, please activate Accessibility in Grammarl…" at bounding box center [899, 484] width 295 height 26
type textarea "**********"
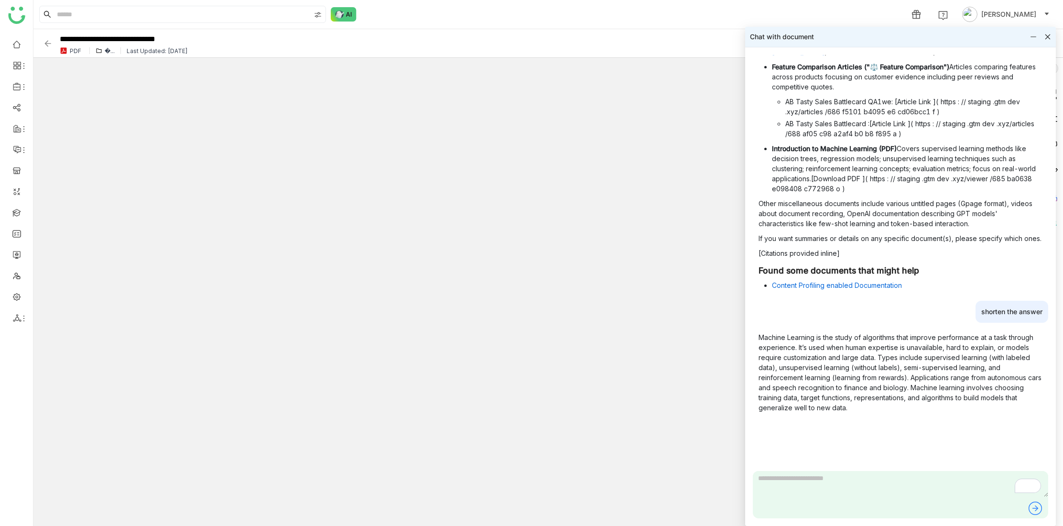
scroll to position [496, 0]
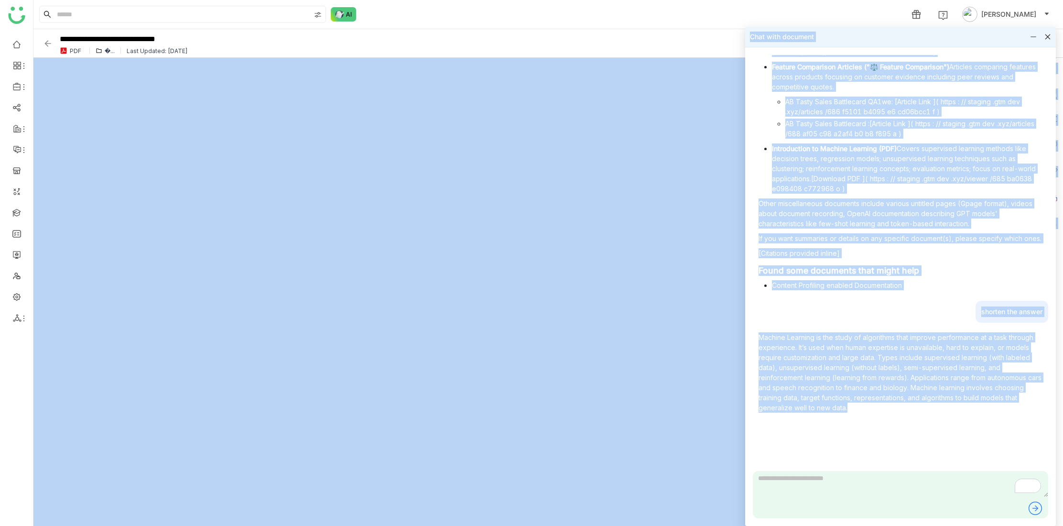
click at [846, 373] on p "Machine Learning is the study of algorithms that improve performance at a task …" at bounding box center [900, 372] width 284 height 80
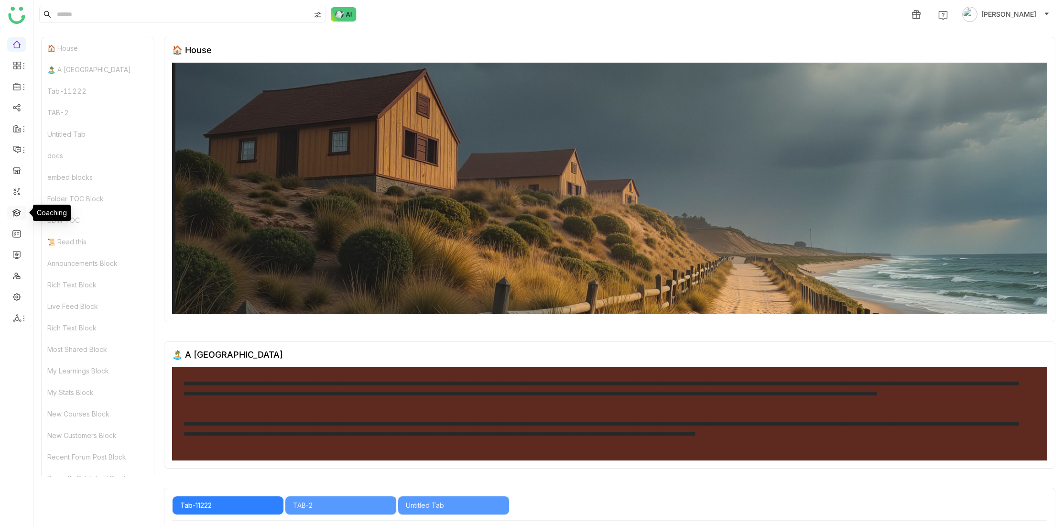
click at [16, 210] on link at bounding box center [16, 212] width 9 height 8
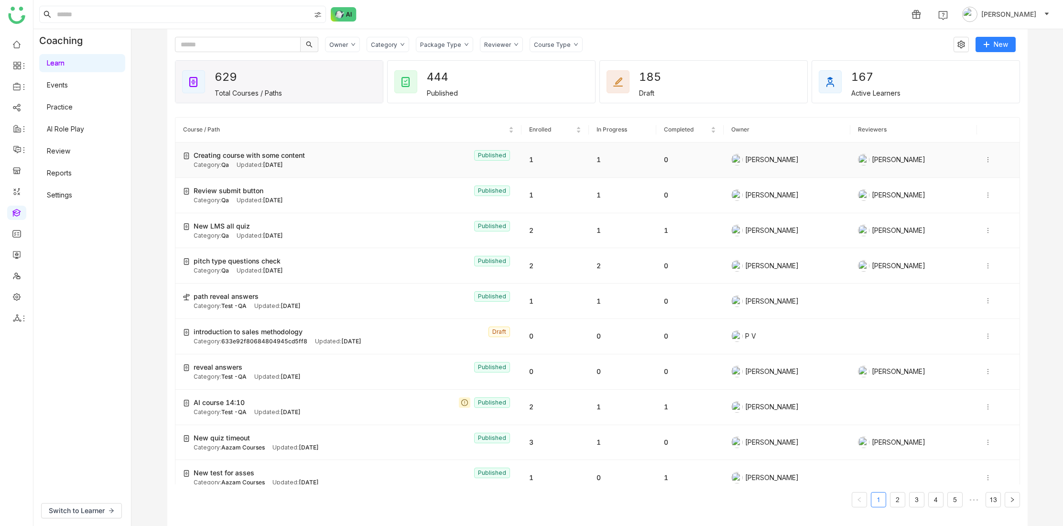
click at [320, 152] on div "Creating course with some content Published" at bounding box center [353, 155] width 320 height 11
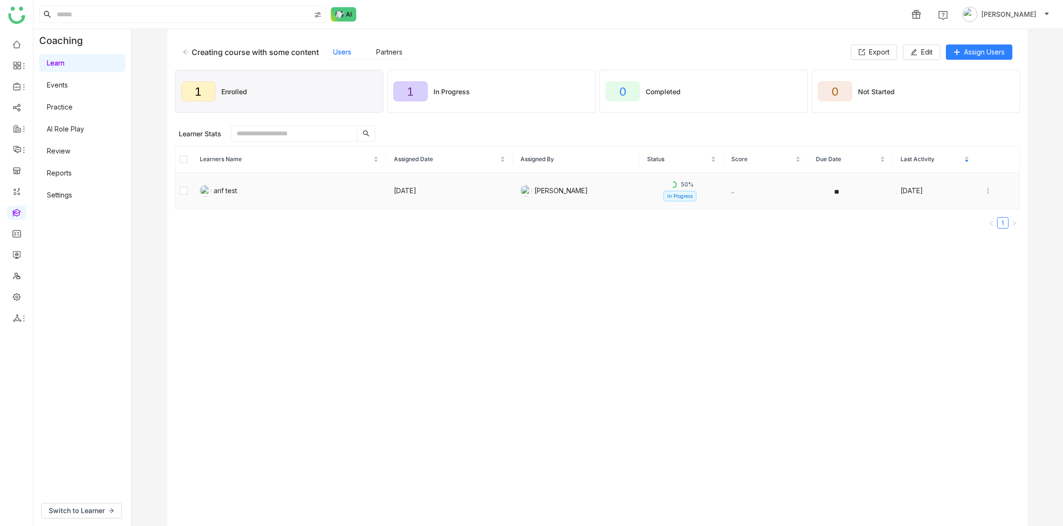
click at [323, 193] on div "arif test" at bounding box center [289, 190] width 179 height 11
click at [187, 53] on icon at bounding box center [186, 52] width 7 height 7
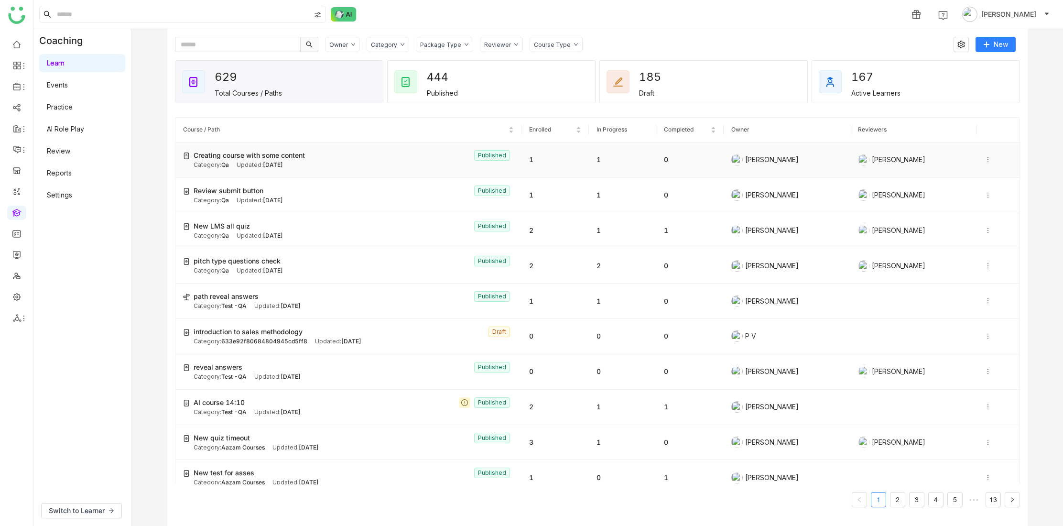
click at [984, 159] on icon at bounding box center [987, 159] width 7 height 7
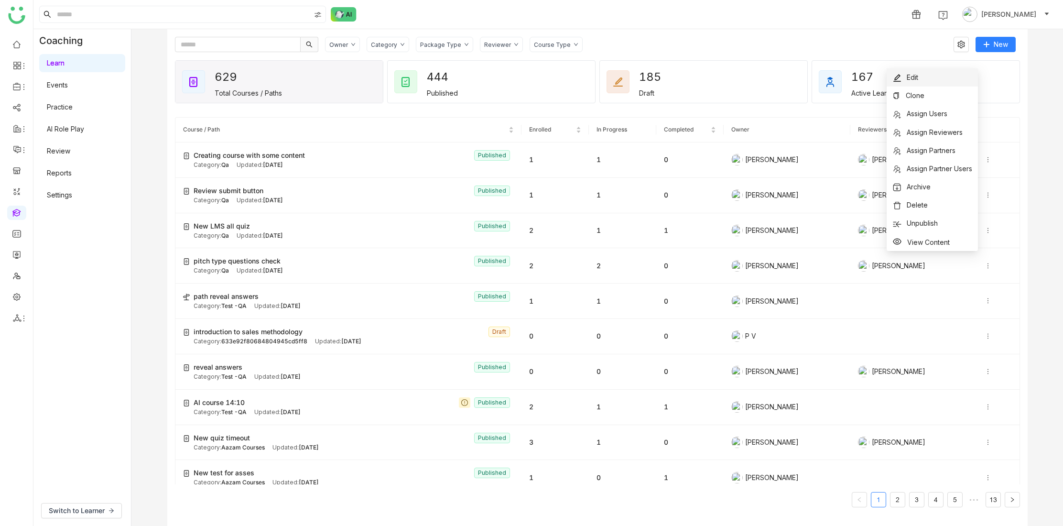
click at [922, 80] on li "Edit" at bounding box center [931, 77] width 91 height 18
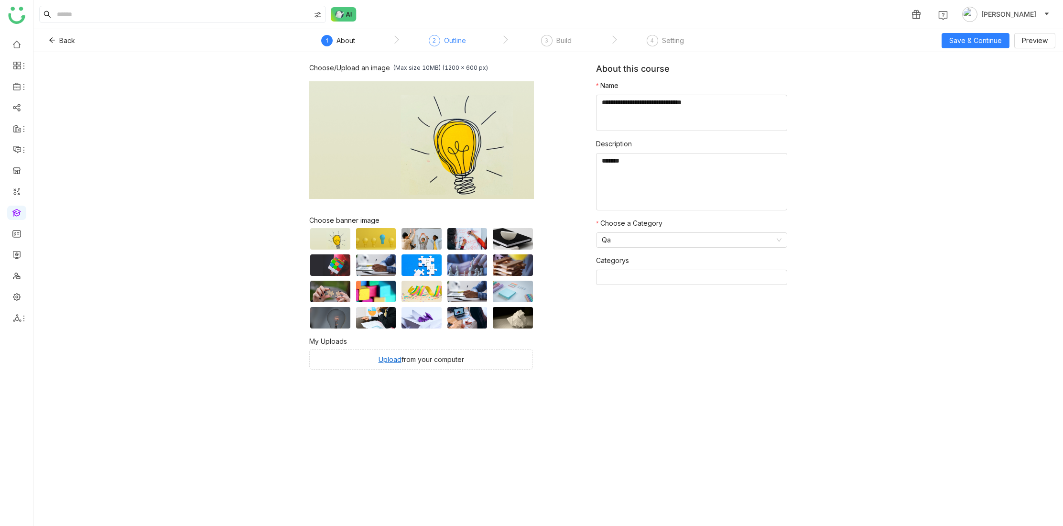
click at [455, 39] on div "Outline" at bounding box center [455, 40] width 22 height 11
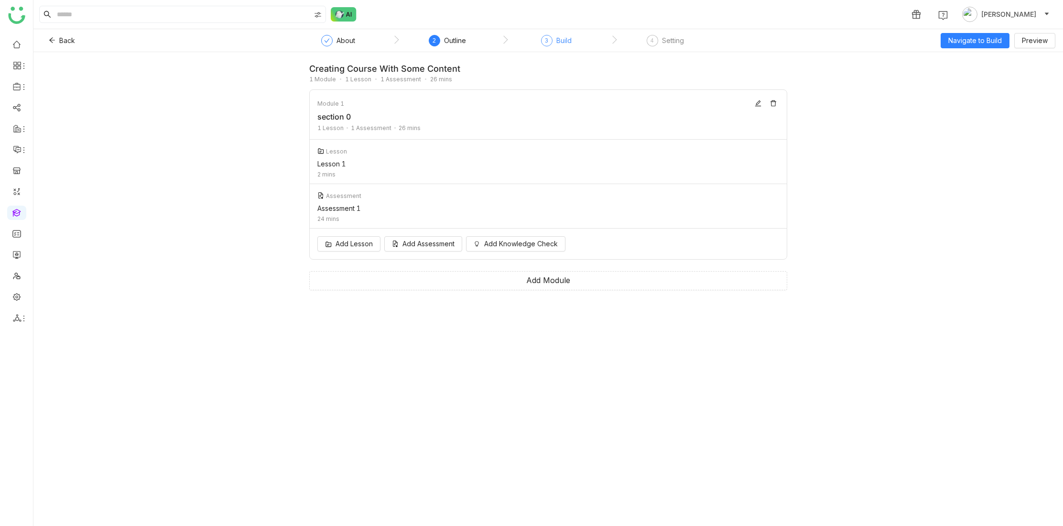
click at [556, 44] on div "Build" at bounding box center [563, 40] width 15 height 11
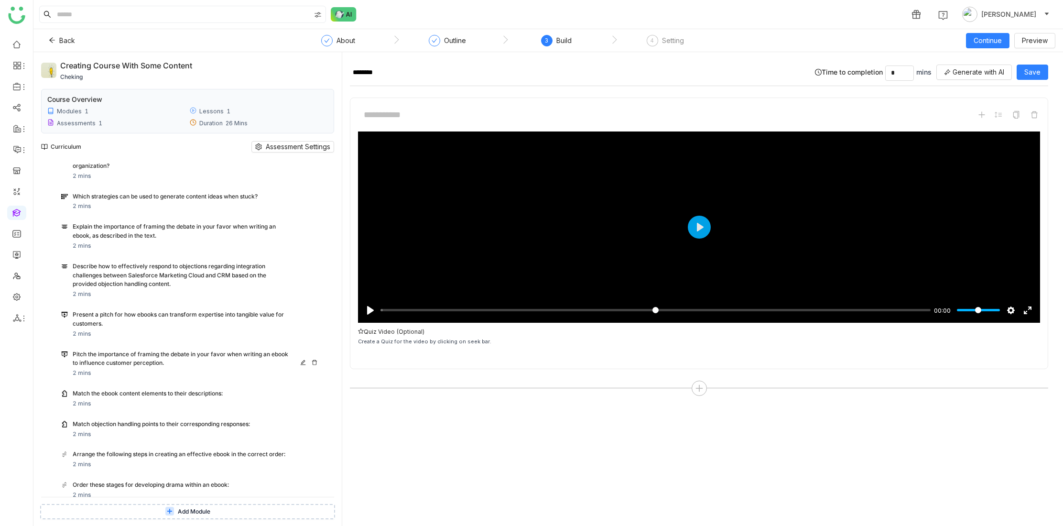
scroll to position [194, 0]
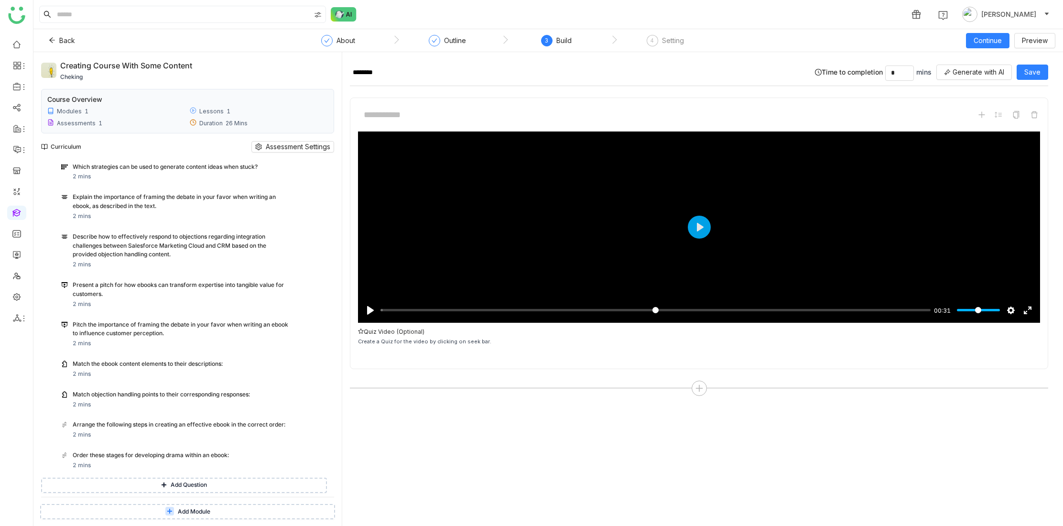
click at [193, 508] on span "Add Module" at bounding box center [194, 511] width 32 height 9
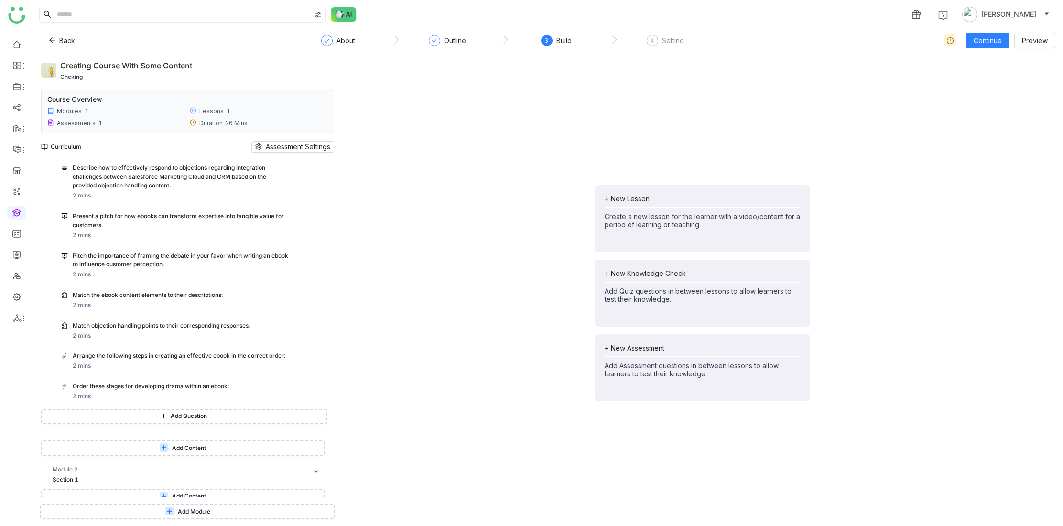
scroll to position [270, 0]
